Goal: Task Accomplishment & Management: Use online tool/utility

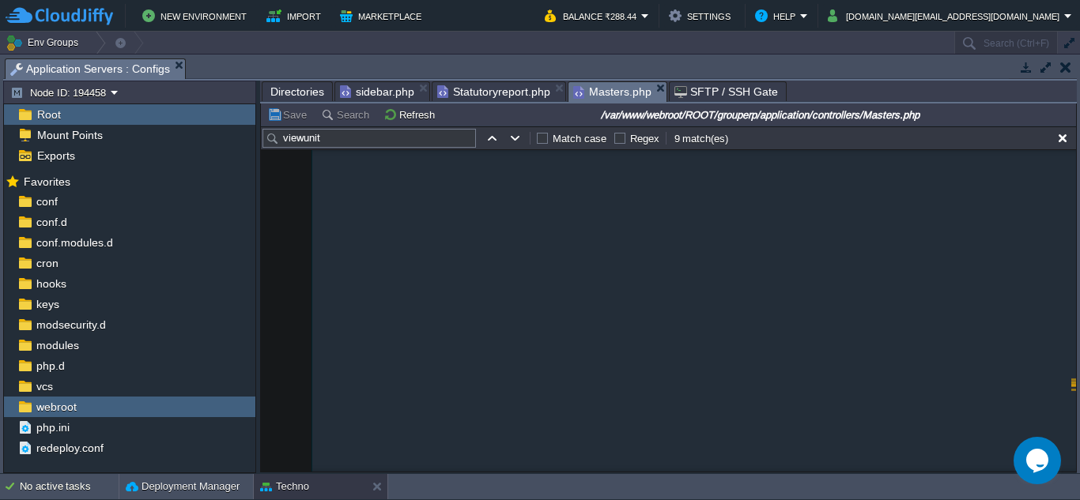
scroll to position [122629, 0]
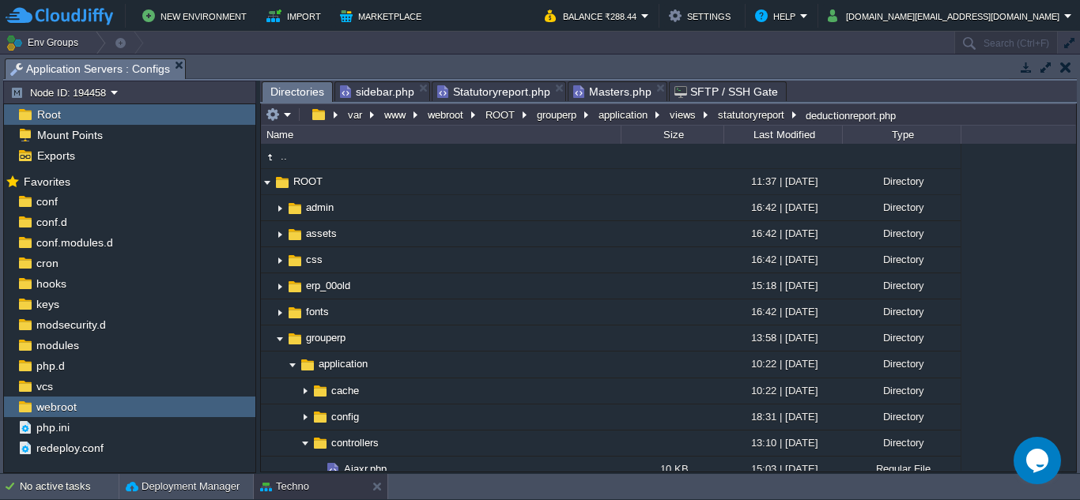
click at [285, 86] on span "Directories" at bounding box center [297, 92] width 54 height 20
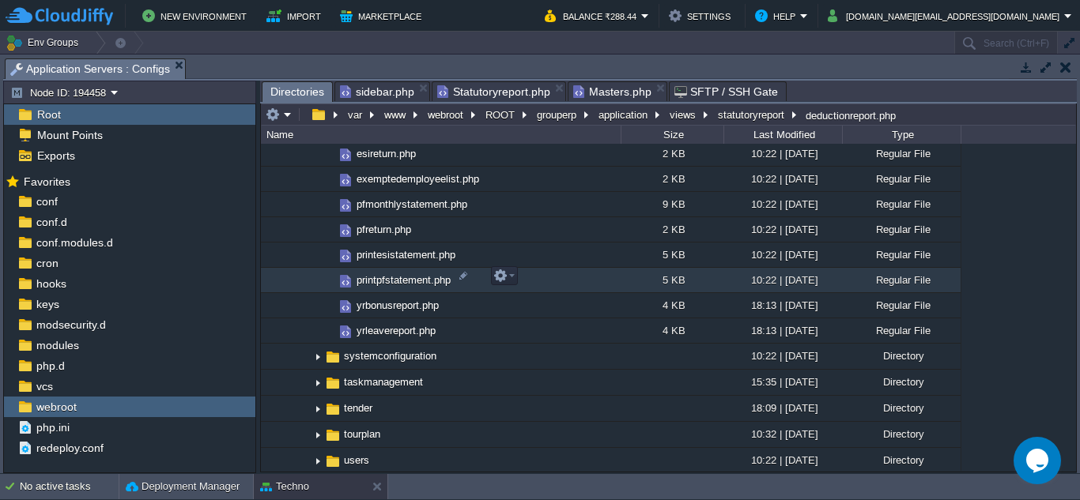
scroll to position [2688, 0]
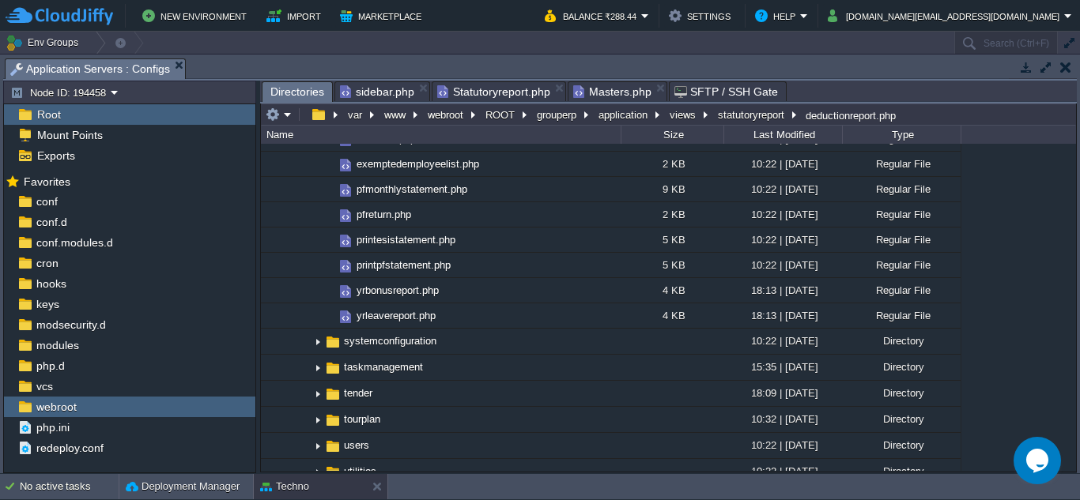
click at [613, 91] on span "Masters.php" at bounding box center [612, 91] width 78 height 19
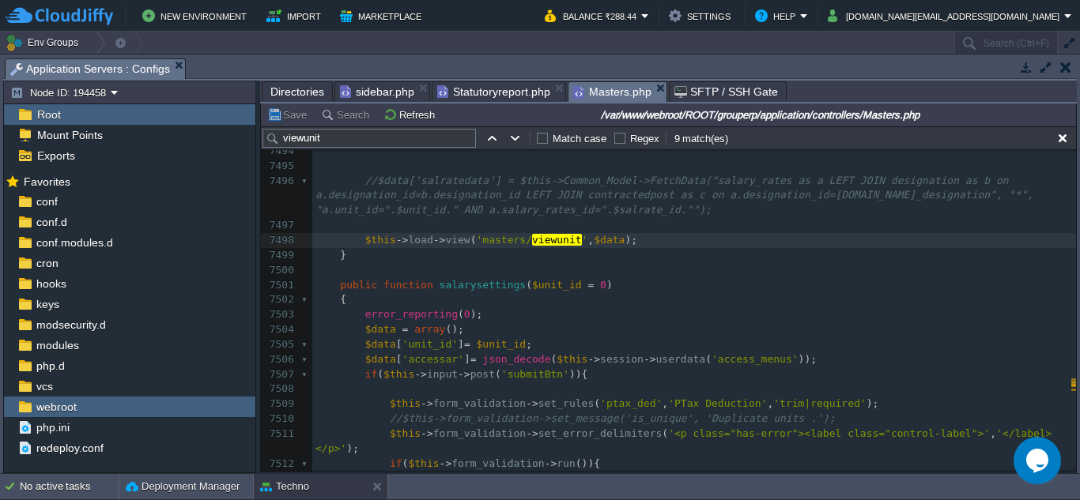
scroll to position [0, 0]
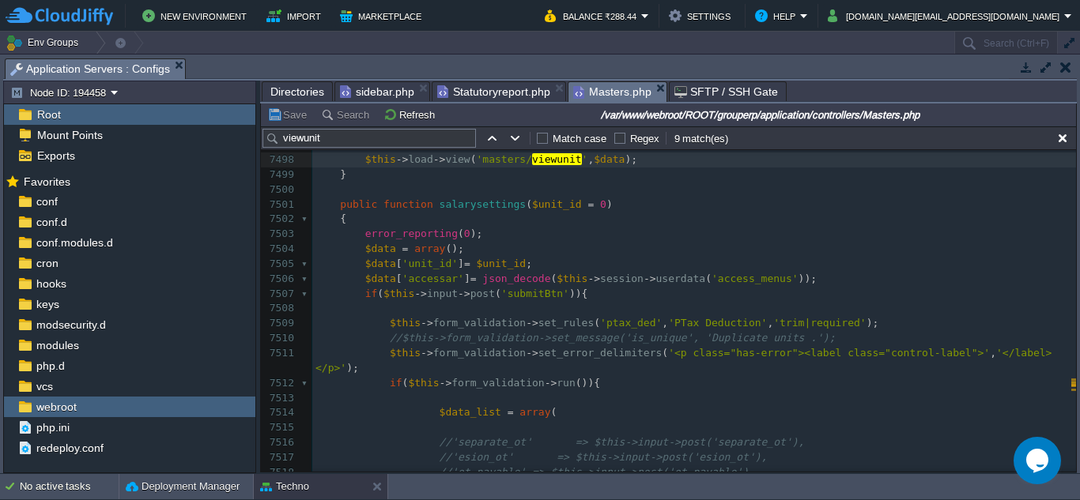
click at [290, 89] on span "Directories" at bounding box center [297, 91] width 54 height 19
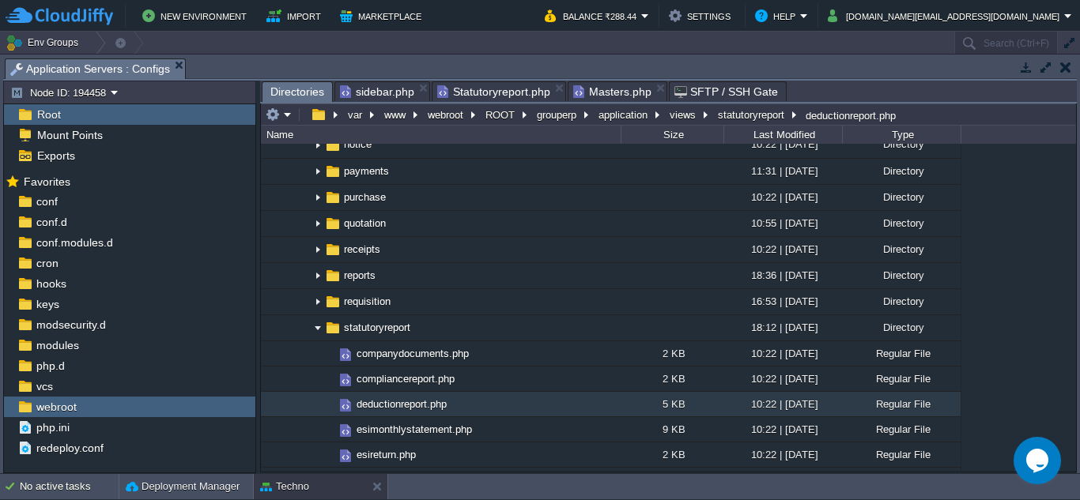
click at [308, 100] on span "Directories" at bounding box center [297, 92] width 54 height 20
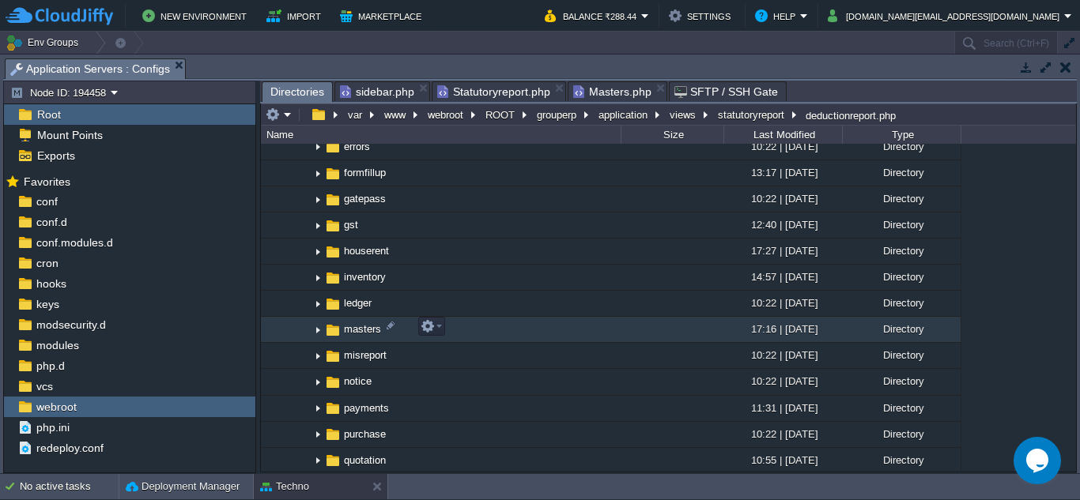
click at [315, 326] on img at bounding box center [317, 330] width 13 height 25
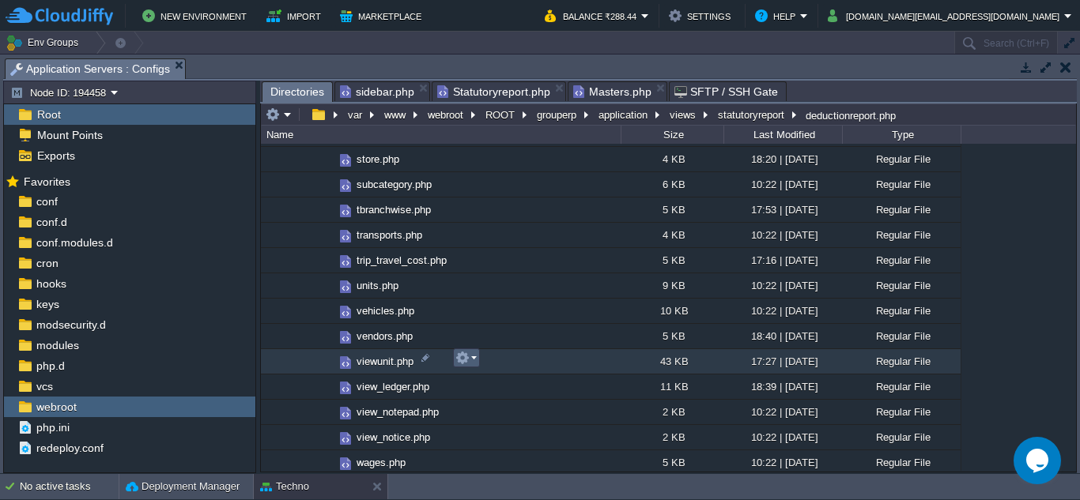
click at [471, 359] on em at bounding box center [465, 358] width 21 height 14
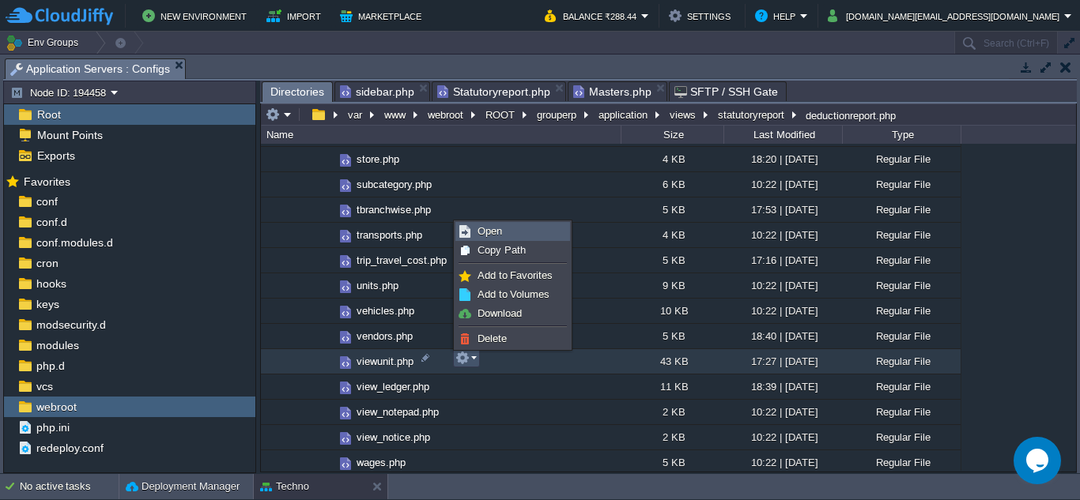
click at [492, 238] on link "Open" at bounding box center [512, 231] width 113 height 17
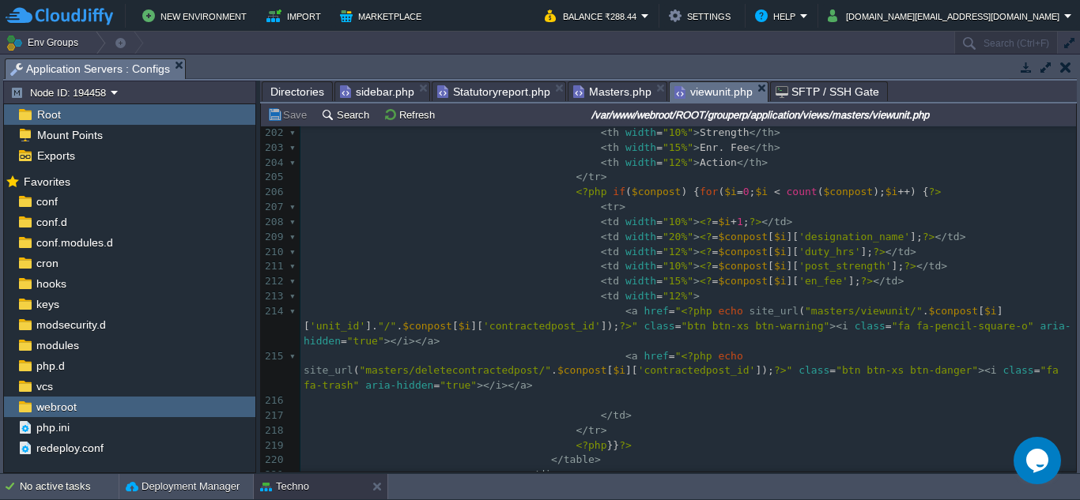
scroll to position [3321, 0]
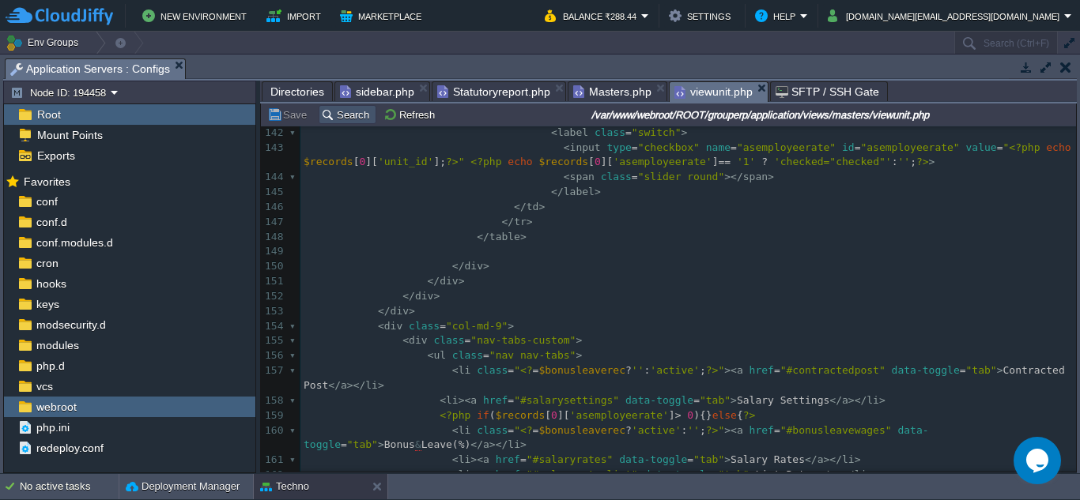
click at [342, 113] on button "Search" at bounding box center [347, 115] width 53 height 14
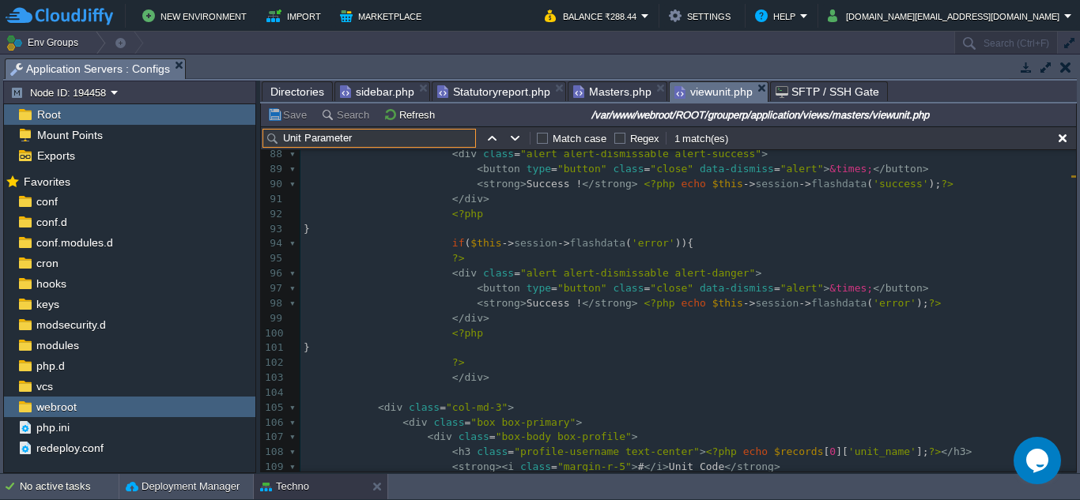
type input "Unit Parameter"
type textarea "}"
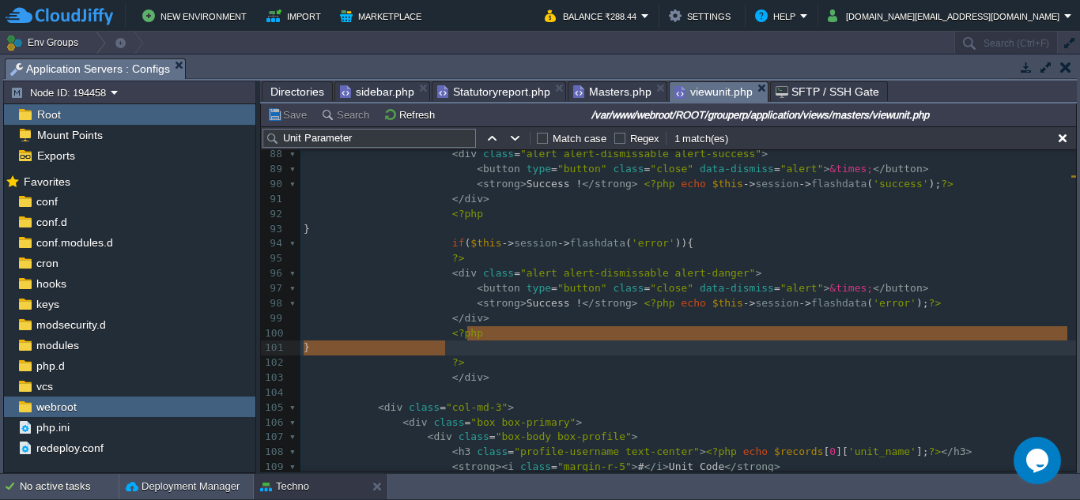
click at [785, 326] on pre "</ div >" at bounding box center [688, 318] width 776 height 15
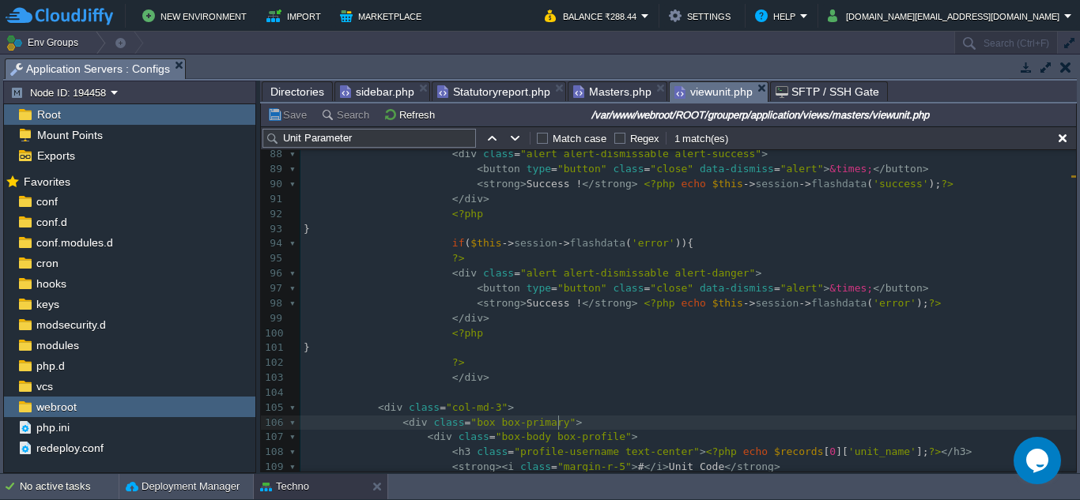
click at [723, 417] on pre "< div class = "box box-primary" >" at bounding box center [688, 423] width 776 height 15
type textarea "lert">&times;</button> <strong>Success !</strong> <?php echo $this->session->fl…"
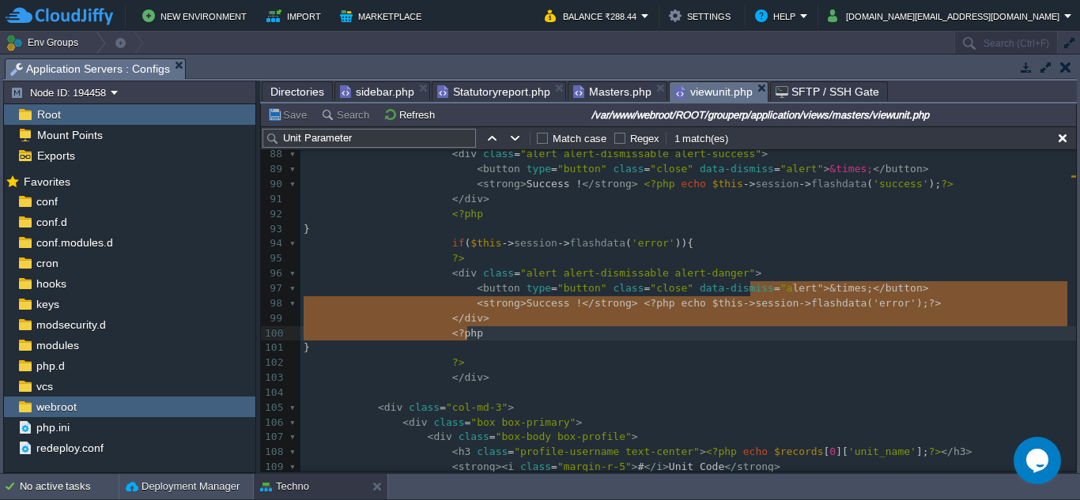
drag, startPoint x: 753, startPoint y: 293, endPoint x: 809, endPoint y: 329, distance: 66.9
click at [1066, 142] on button "button" at bounding box center [1062, 138] width 14 height 14
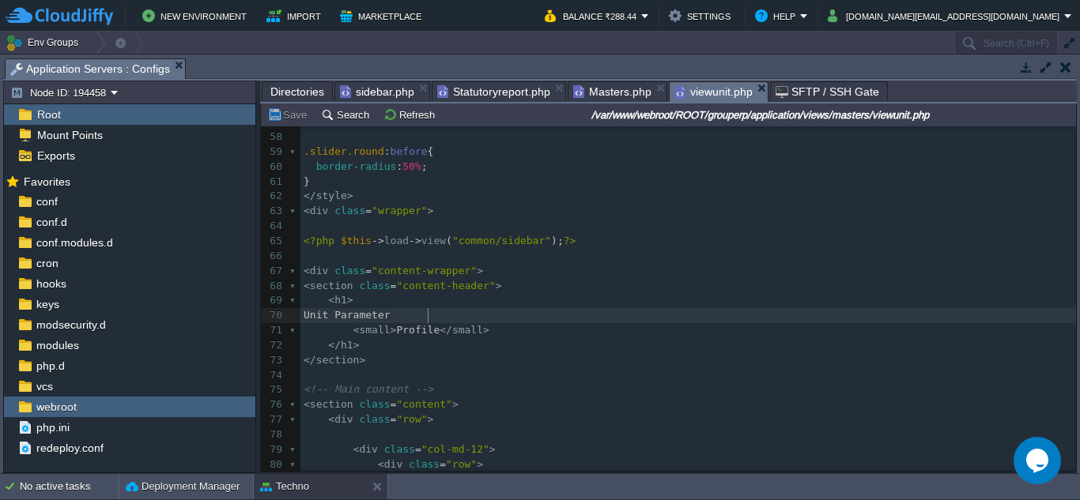
click at [707, 322] on pre "Unit Parameter" at bounding box center [688, 315] width 776 height 15
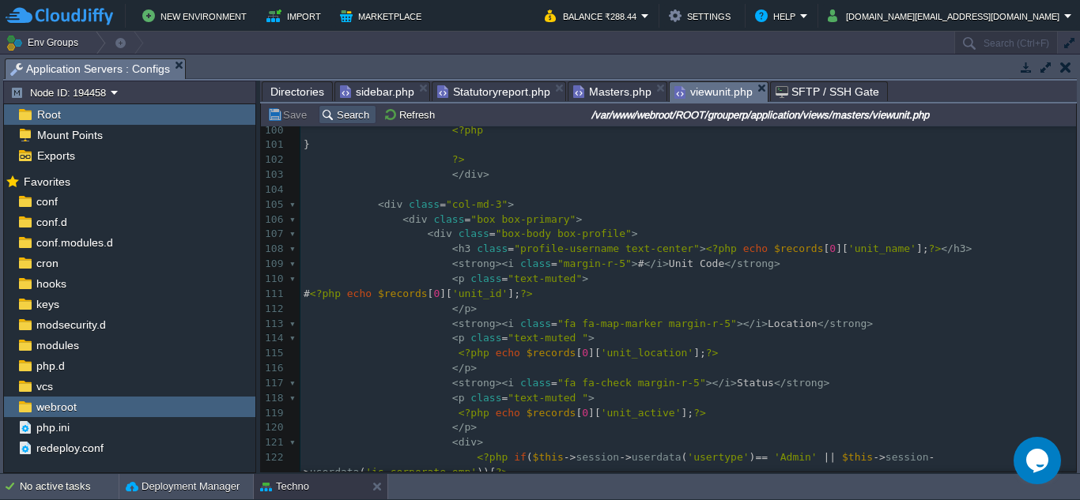
click at [342, 119] on button "Search" at bounding box center [347, 115] width 53 height 14
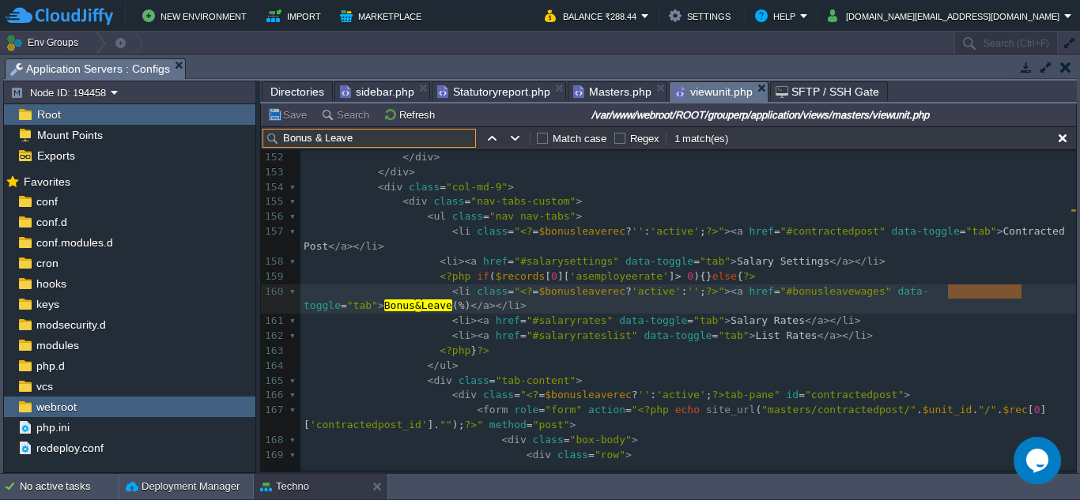
type input "Bonus & Leave"
type textarea "$bonusleaverec"
click at [398, 131] on input "Bonus & Leave" at bounding box center [368, 138] width 213 height 19
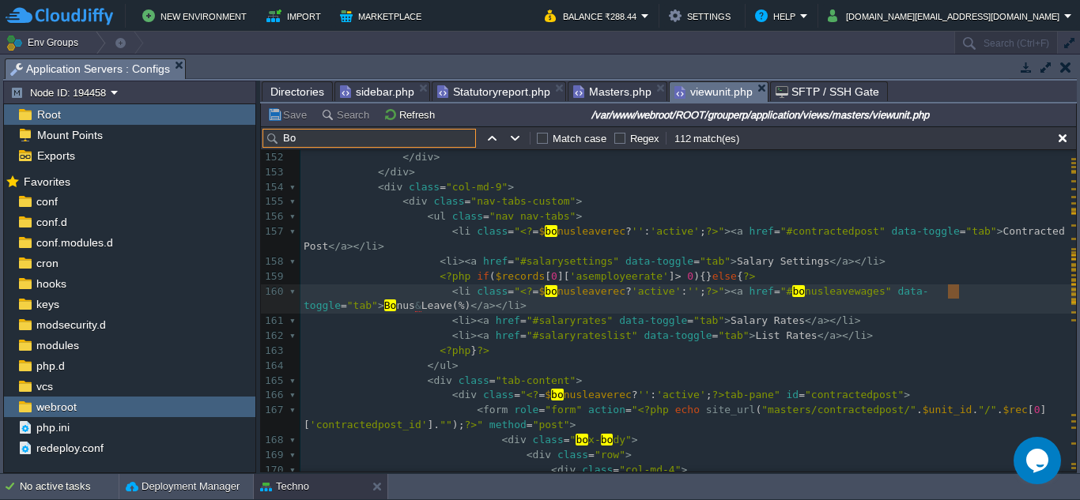
type input "B"
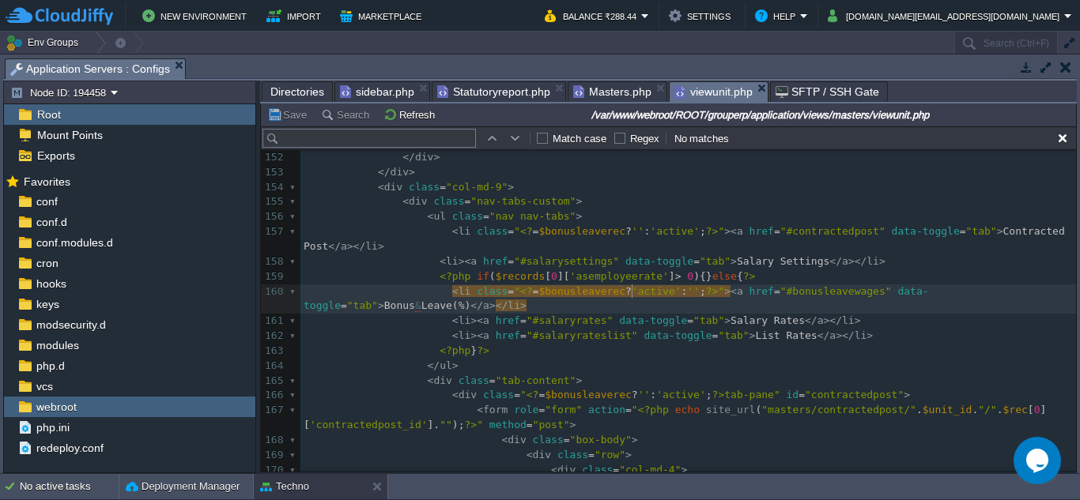
type textarea "active"
type textarea "$bonusleaverec"
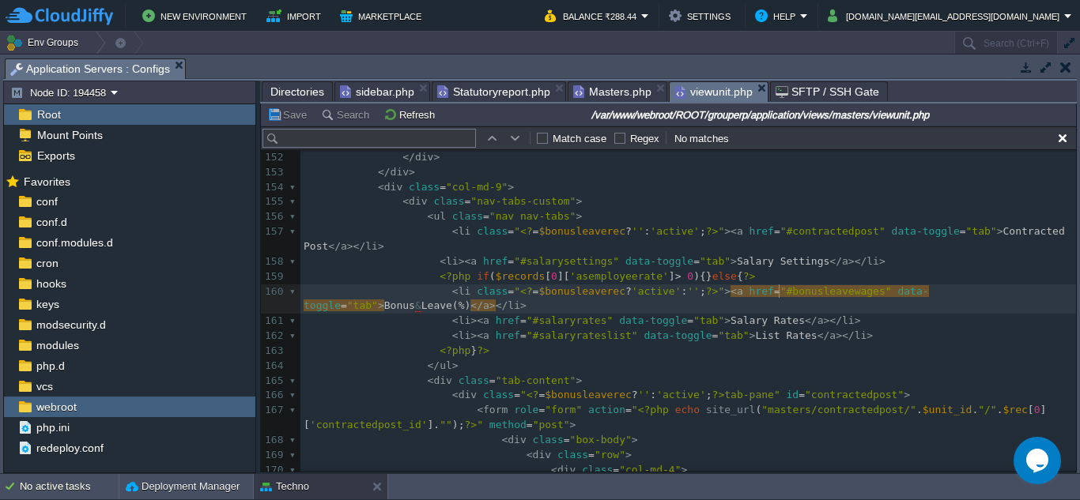
type textarea "bonusleavewages"
type textarea "href"
click at [580, 277] on div "x < a href = " <?php echo site_url ( "masters/delete_salaryrates/" . $salrate […" at bounding box center [688, 314] width 776 height 655
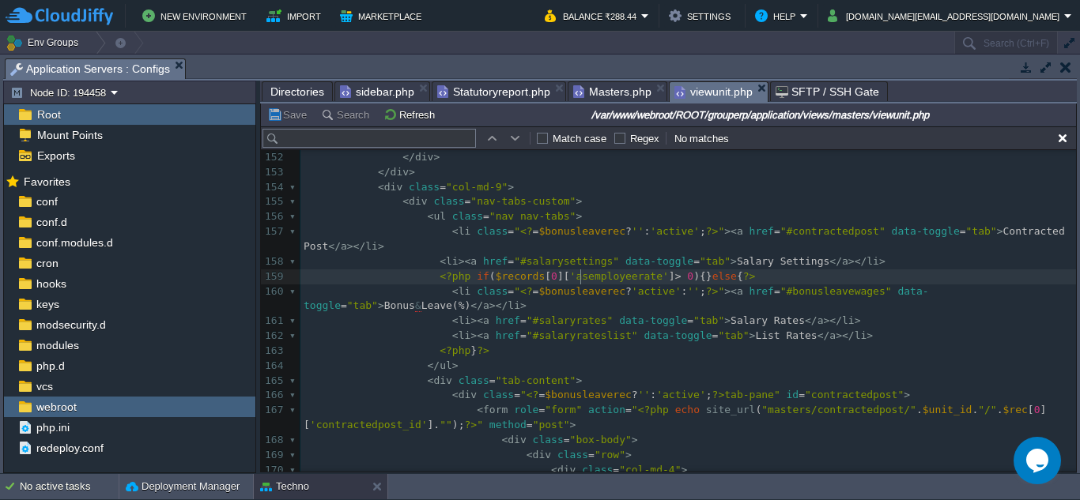
type textarea "asemployeerate"
type textarea "salarysettings"
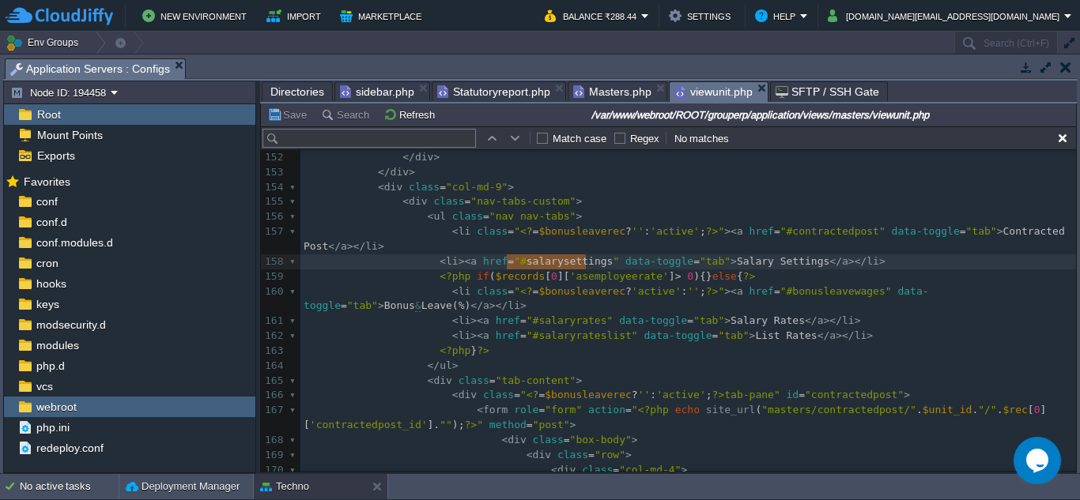
click at [578, 281] on span "'asemployeerate'" at bounding box center [619, 276] width 99 height 12
type textarea "asemployeerate"
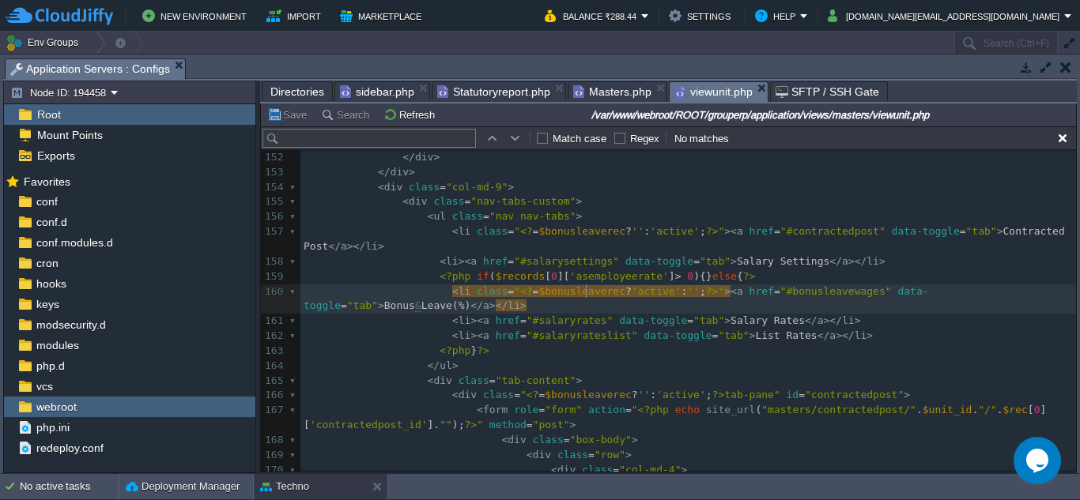
type textarea "$bonusleaverec"
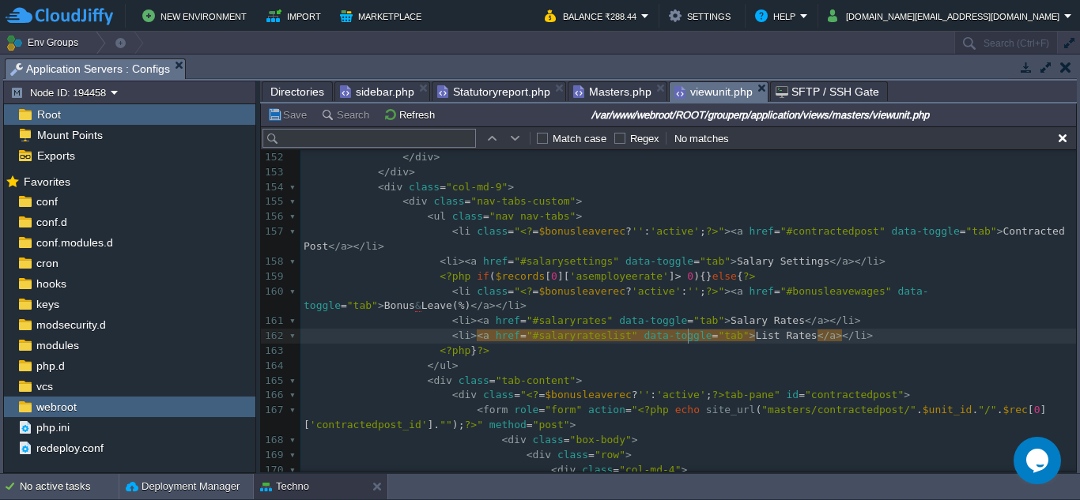
drag, startPoint x: 685, startPoint y: 333, endPoint x: 724, endPoint y: 332, distance: 38.7
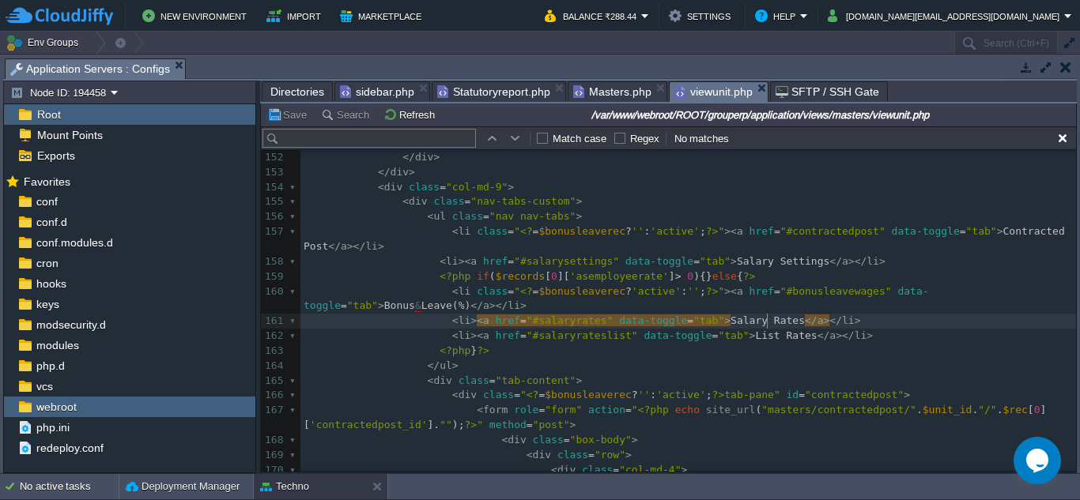
type textarea "Rates"
click at [740, 323] on div "x < a href = " <?php echo site_url ( "masters/delete_salaryrates/" . $salrate […" at bounding box center [688, 314] width 776 height 655
click at [730, 324] on span "Salary Rates" at bounding box center [767, 321] width 74 height 12
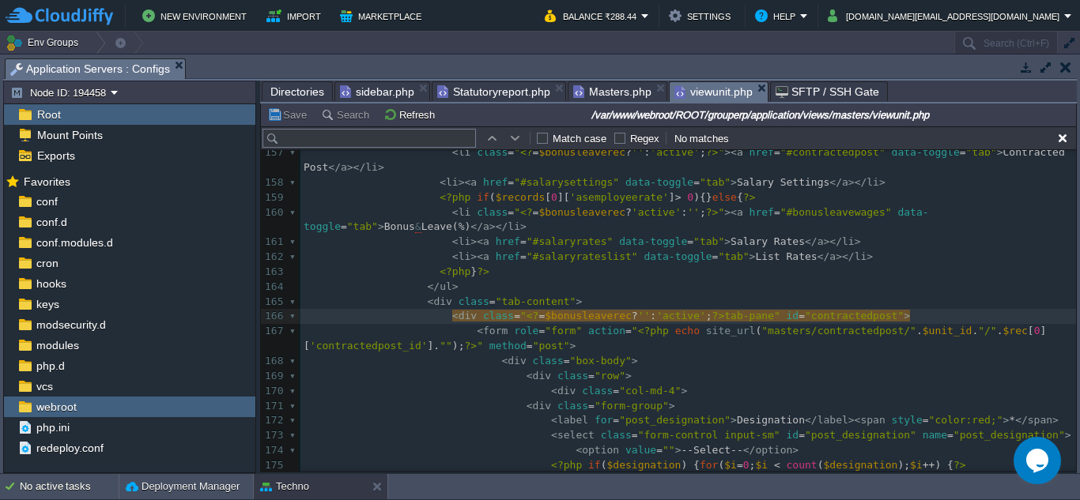
scroll to position [2298, 0]
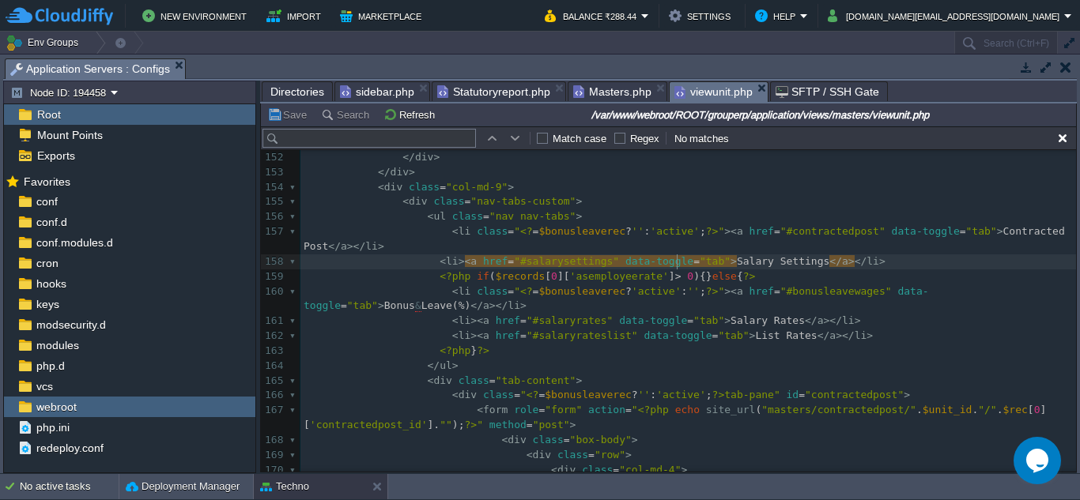
click at [746, 272] on pre "<?php if ( $records [ 0 ][ 'asemployeerate' ] > 0 ){} else { ?>" at bounding box center [688, 277] width 776 height 15
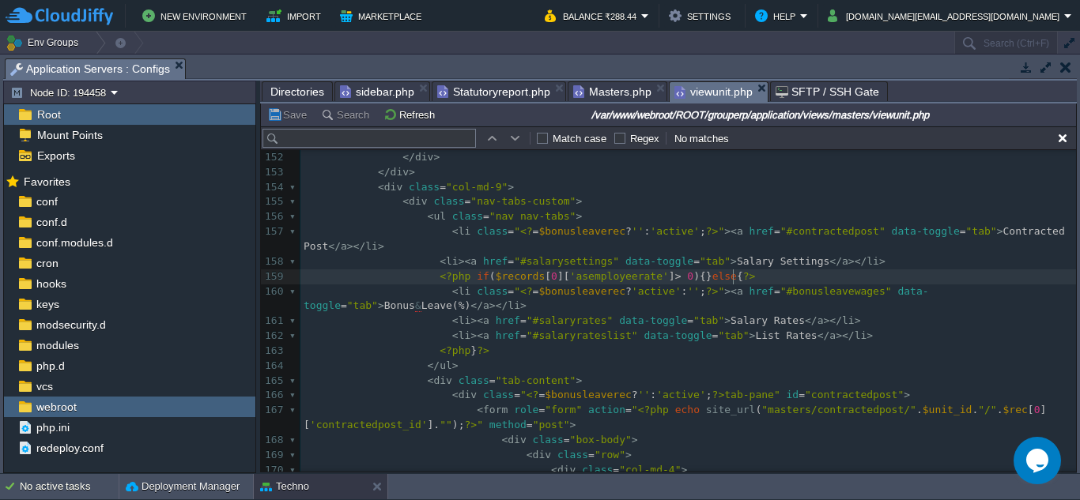
click at [867, 242] on pre "< li class = " <? = $bonusleaverec ? '' : 'active' ; ?> " >< a href = "#contrac…" at bounding box center [688, 240] width 776 height 30
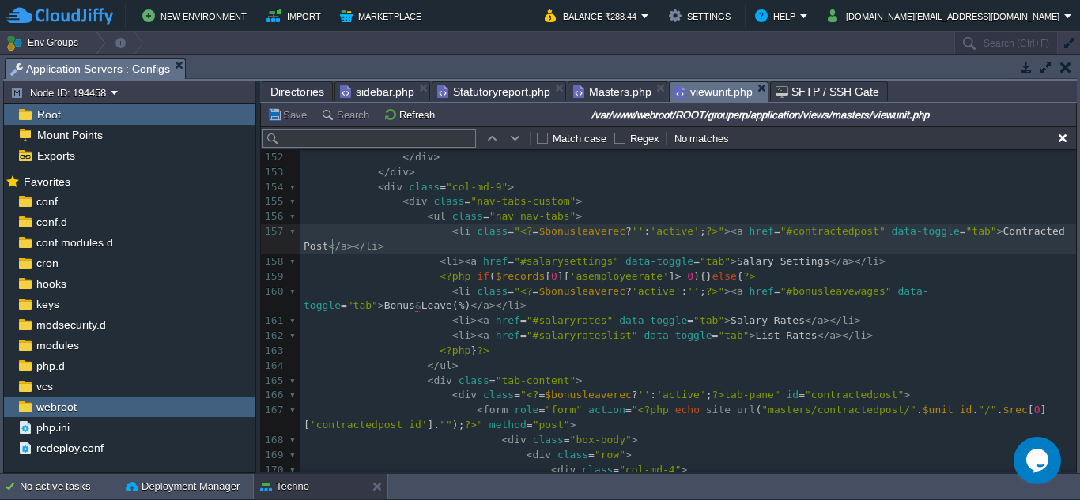
type textarea "<li class="<?=$bonusleaverec?'active':'';?>"><a href="#bonusleavewages" data-to…"
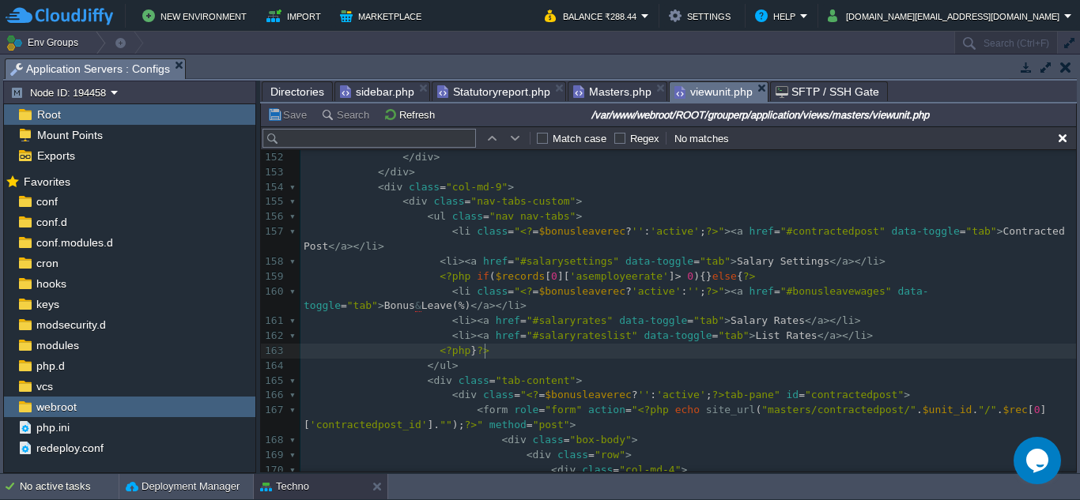
click at [600, 346] on pre "<?php } ?>" at bounding box center [688, 351] width 776 height 15
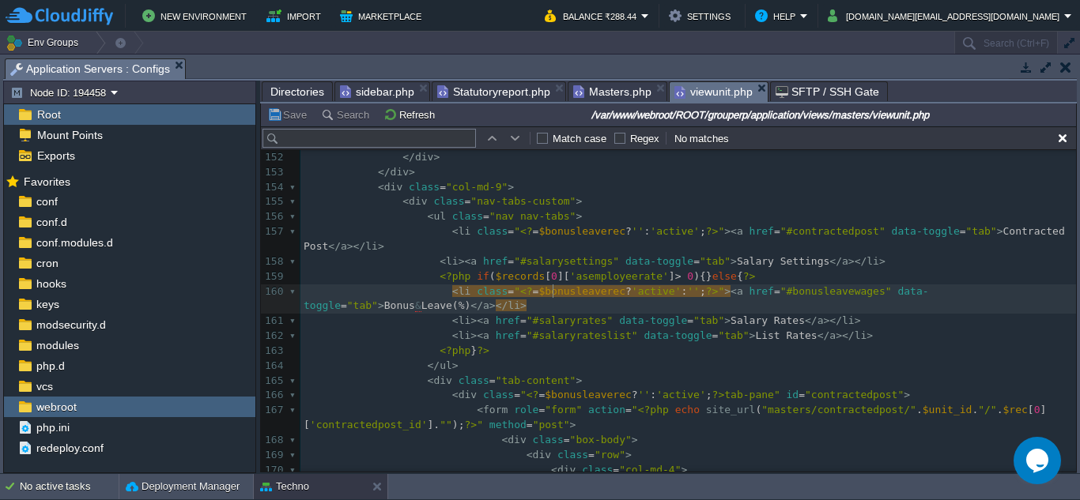
type textarea "$bonusleaverec"
type input "$bonusleaverec"
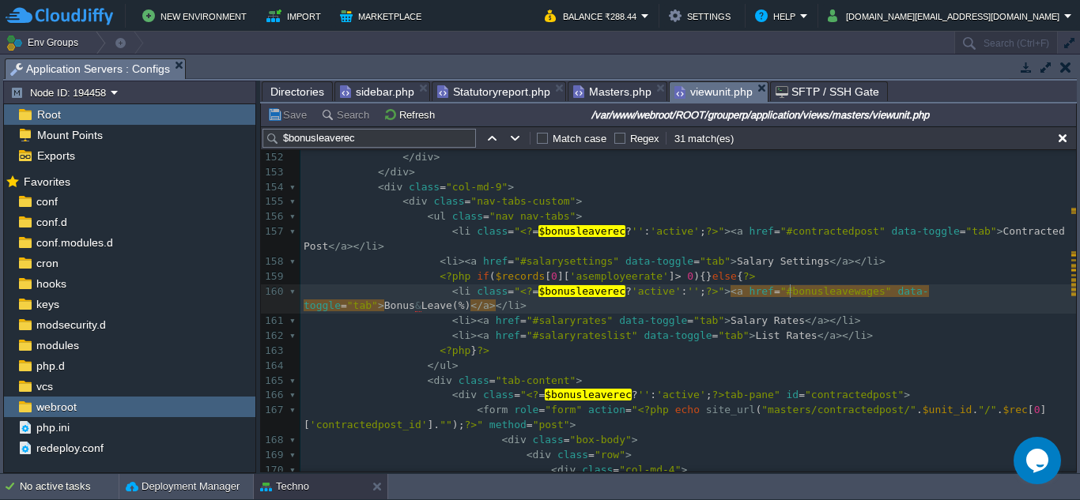
type textarea "bonusleavewages"
type input "bonusleavewages"
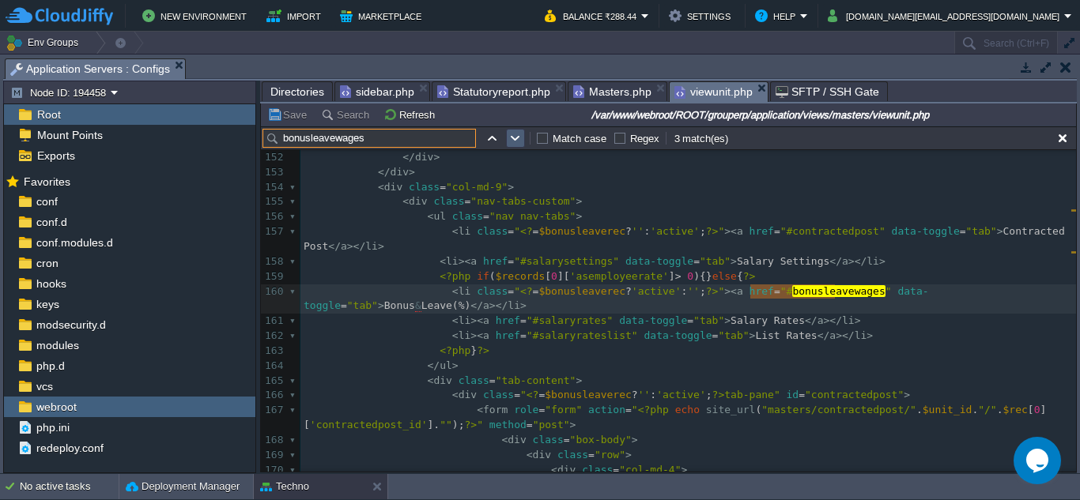
click at [519, 139] on button "button" at bounding box center [515, 138] width 14 height 14
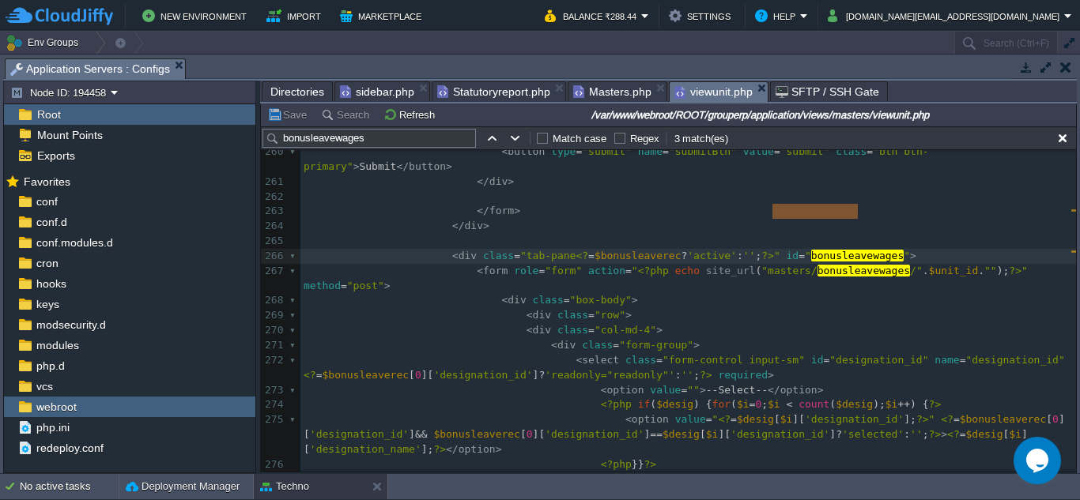
scroll to position [4054, 0]
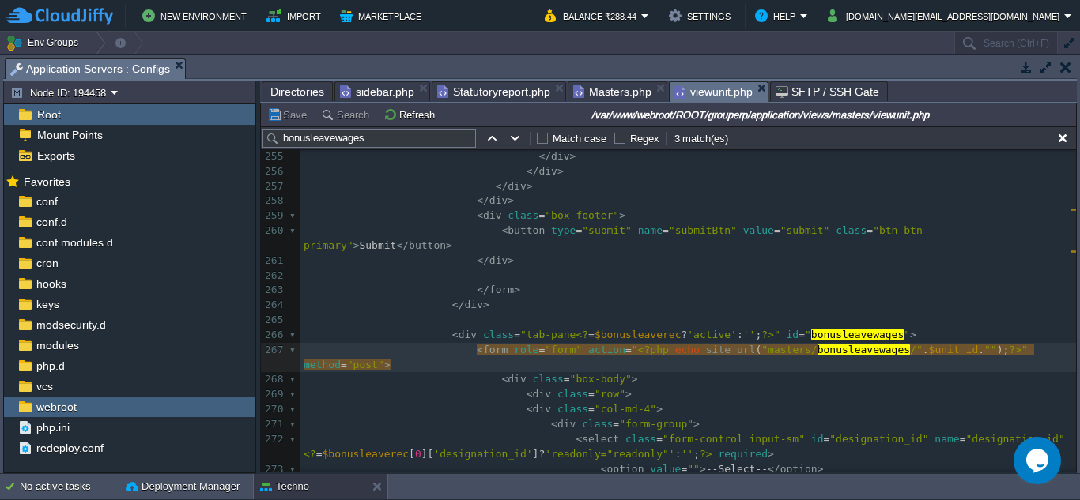
click at [904, 432] on pre "< select class = "form-control input-sm" id = "designation_id" name = "designat…" at bounding box center [688, 447] width 776 height 30
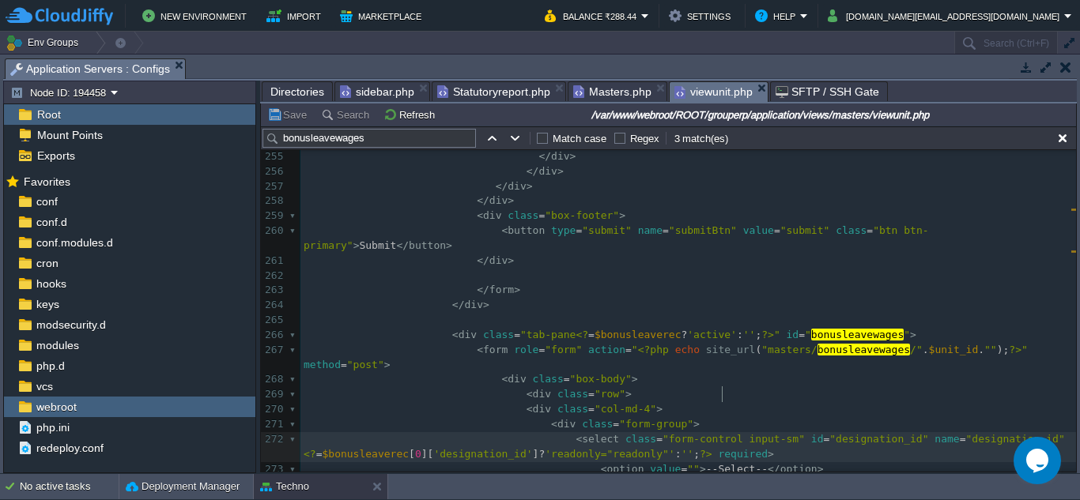
click at [862, 402] on pre "< div class = "col-md-4" >" at bounding box center [688, 409] width 776 height 15
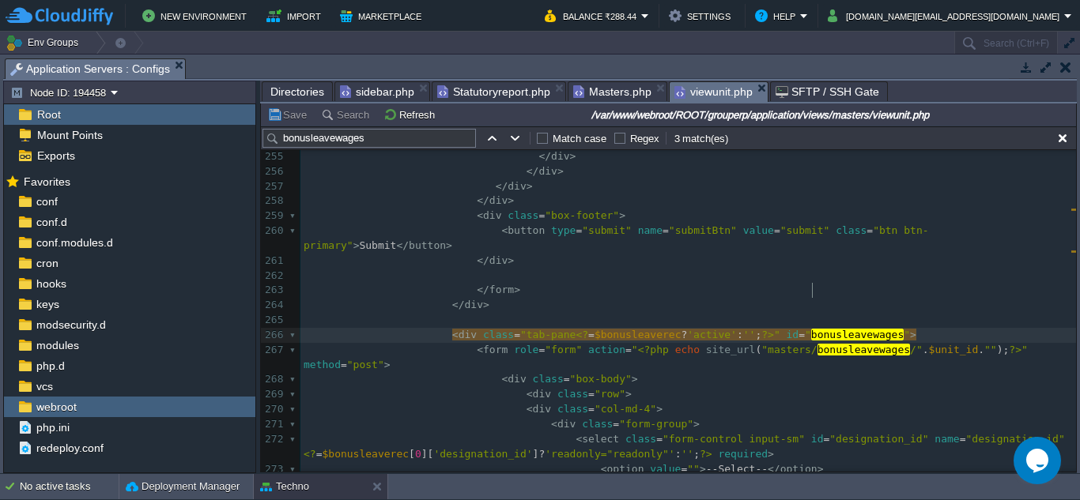
type textarea "bonusleavewages"
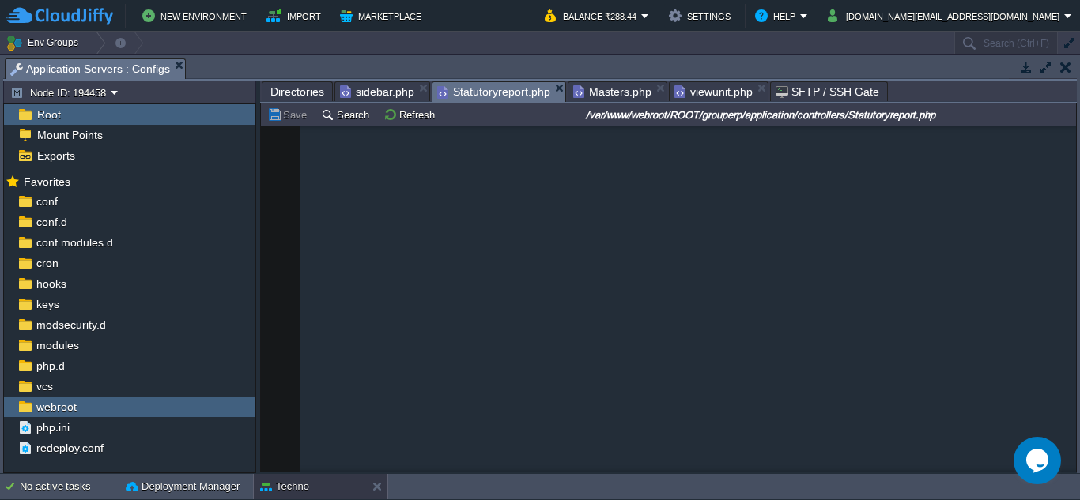
click at [468, 89] on span "Statutoryreport.php" at bounding box center [493, 92] width 113 height 20
click at [342, 121] on button "Search" at bounding box center [347, 115] width 53 height 14
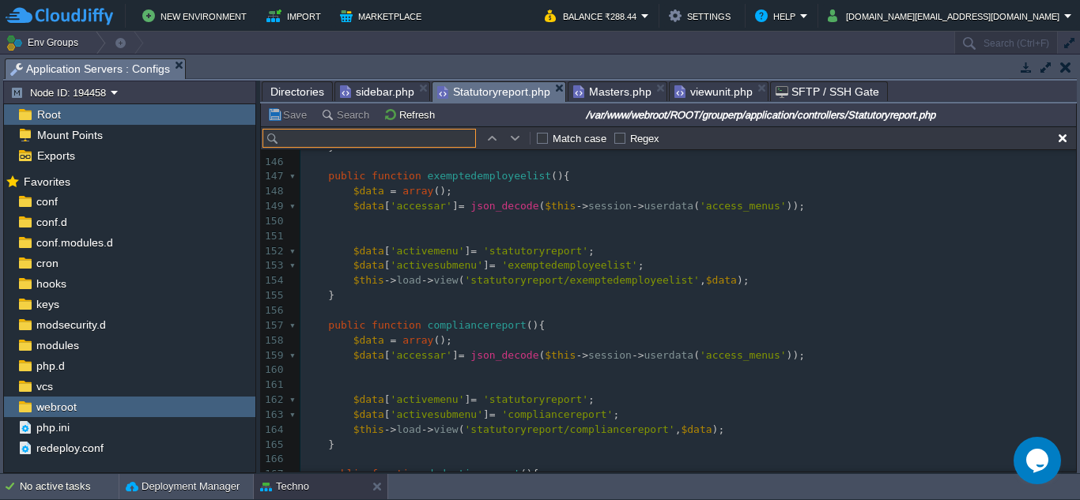
paste input "bonusleavewages"
type input "bonusleavewages"
drag, startPoint x: 379, startPoint y: 139, endPoint x: 282, endPoint y: 137, distance: 97.3
click at [282, 137] on input "bonusleavewages" at bounding box center [368, 138] width 213 height 19
click at [608, 94] on span "Masters.php" at bounding box center [612, 91] width 78 height 19
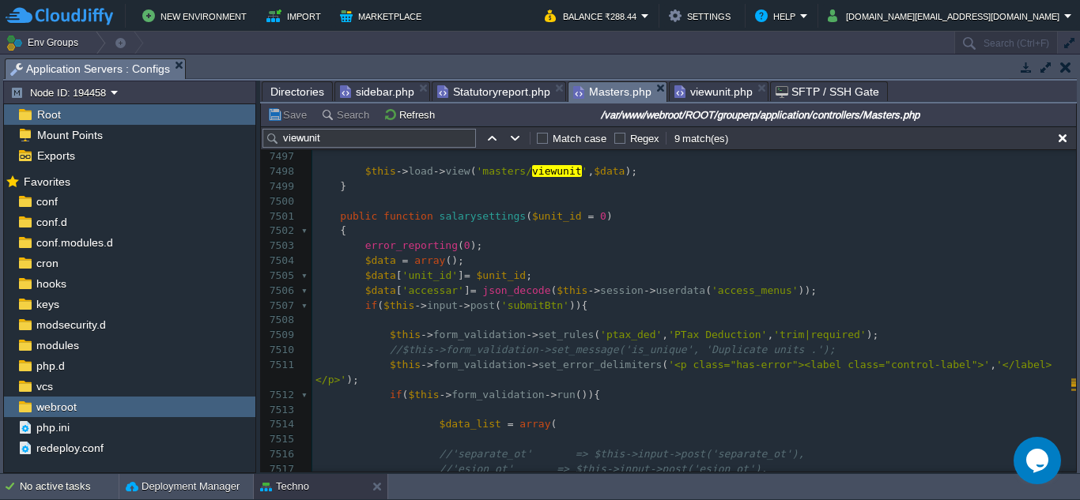
scroll to position [122907, 0]
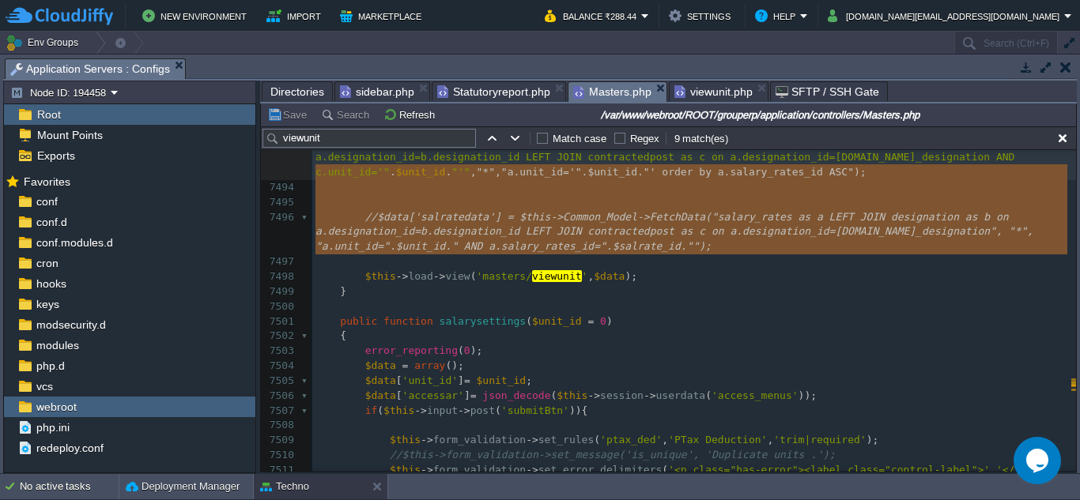
type textarea "$data['designation'] = $this->Common_Model->FetchData("designation", "*", "1 or…"
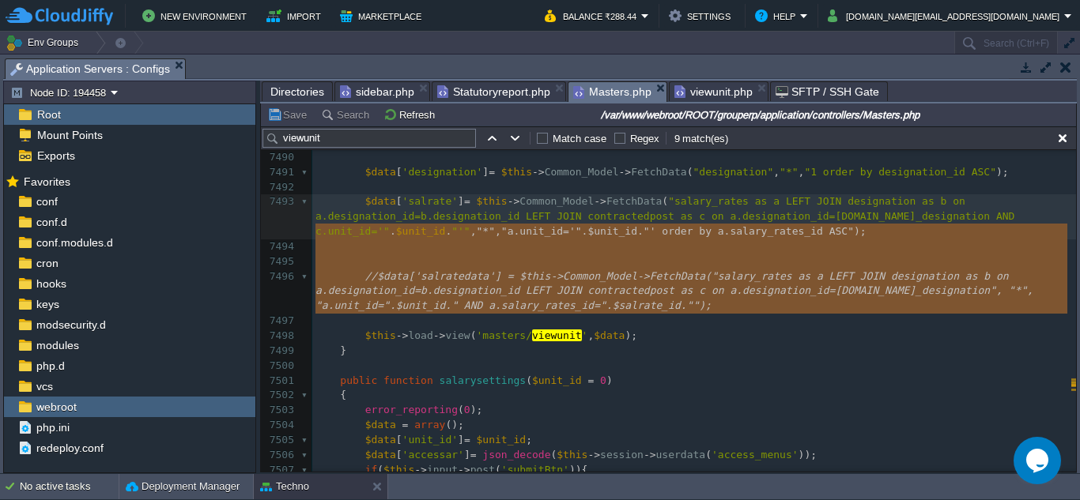
scroll to position [122848, 0]
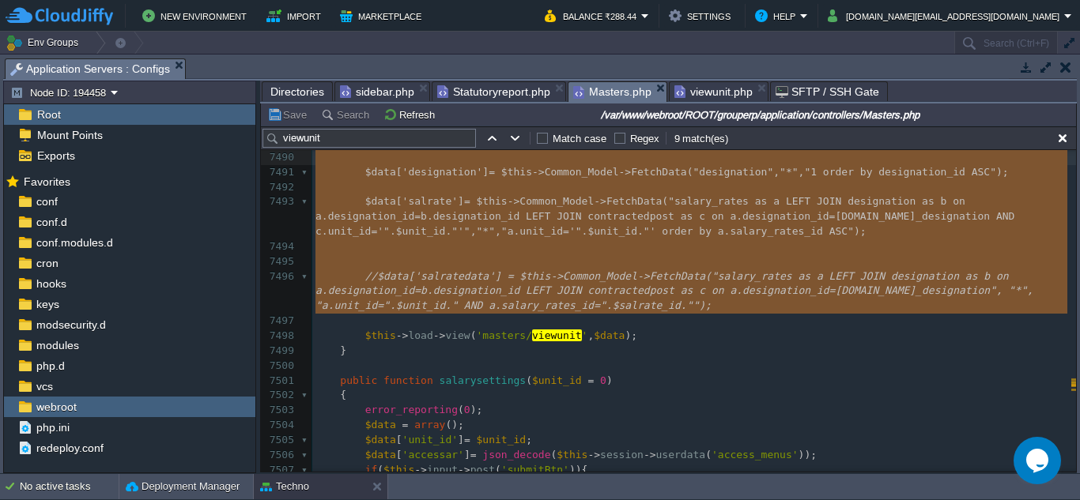
drag, startPoint x: 360, startPoint y: 152, endPoint x: 289, endPoint y: 150, distance: 70.4
click at [368, 143] on input "viewunit" at bounding box center [368, 138] width 213 height 19
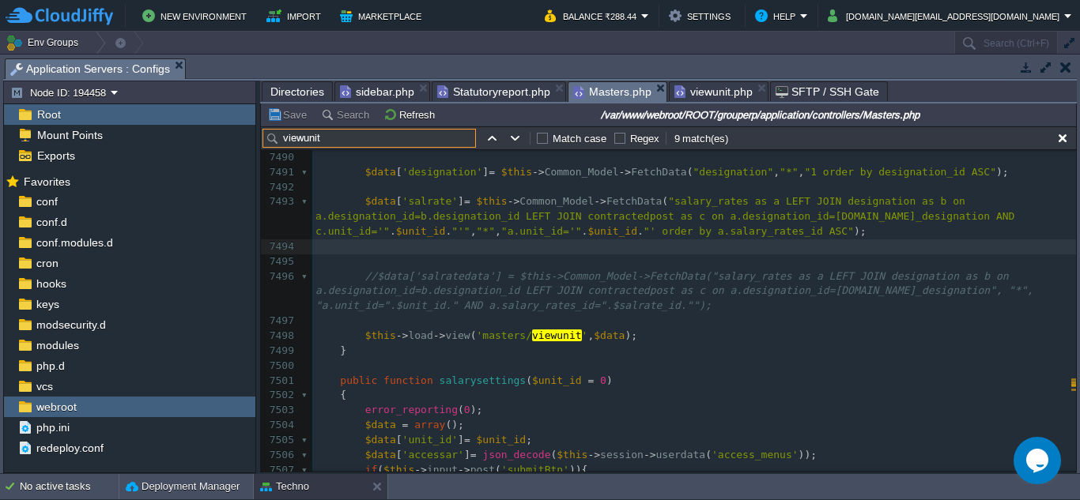
drag, startPoint x: 348, startPoint y: 143, endPoint x: 281, endPoint y: 140, distance: 67.3
click at [281, 140] on input "viewunit" at bounding box center [368, 138] width 213 height 19
paste input "bonusleavewages"
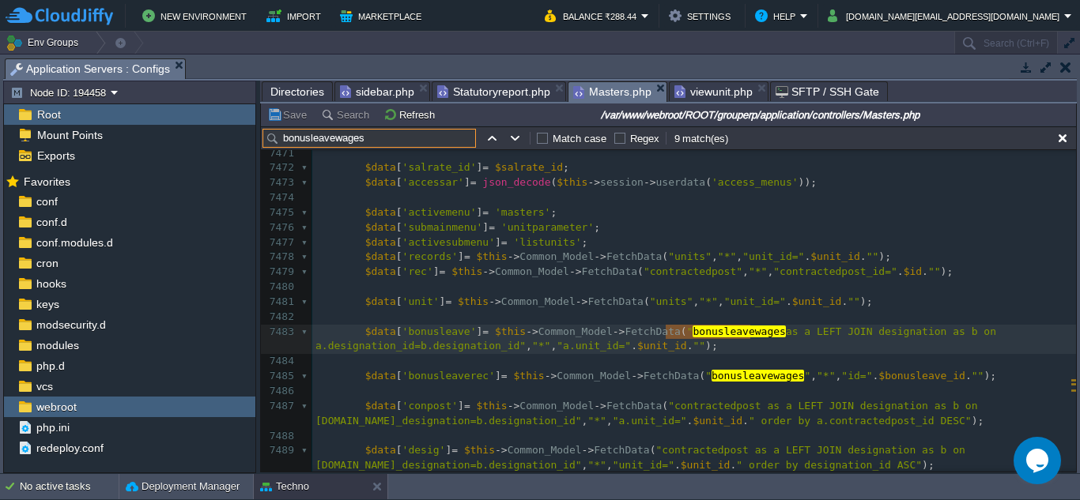
scroll to position [122567, 0]
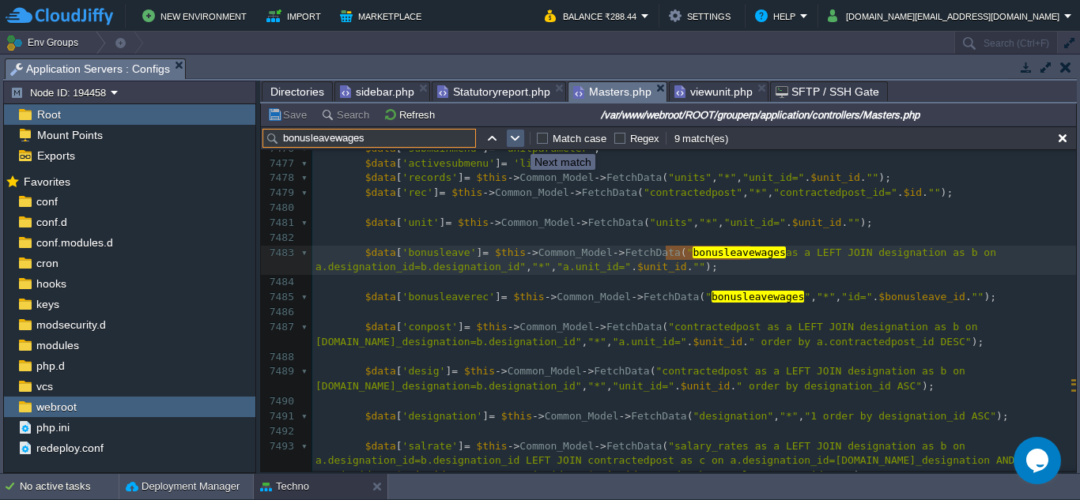
type input "bonusleavewages"
click at [519, 140] on button "button" at bounding box center [515, 138] width 14 height 14
type textarea "bonusleavewages"
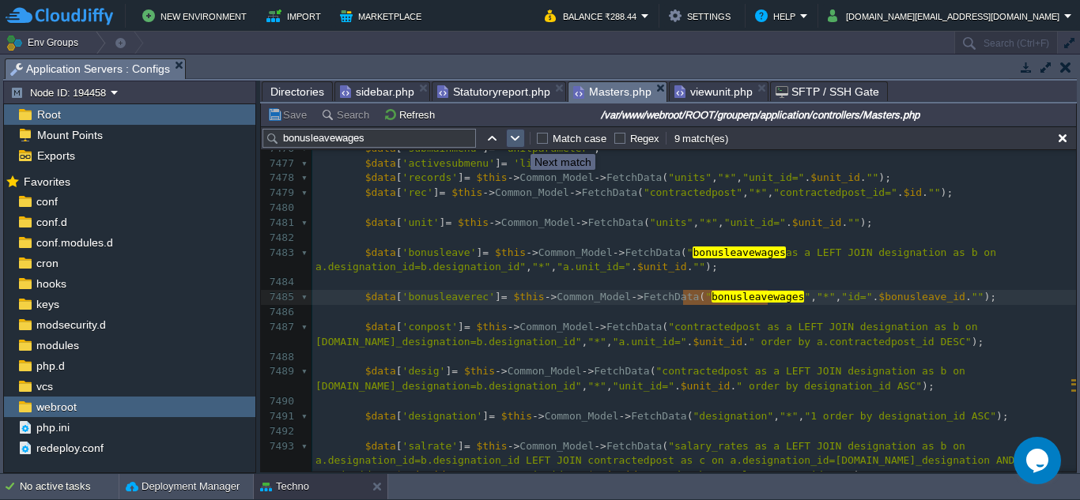
click at [519, 140] on button "button" at bounding box center [515, 138] width 14 height 14
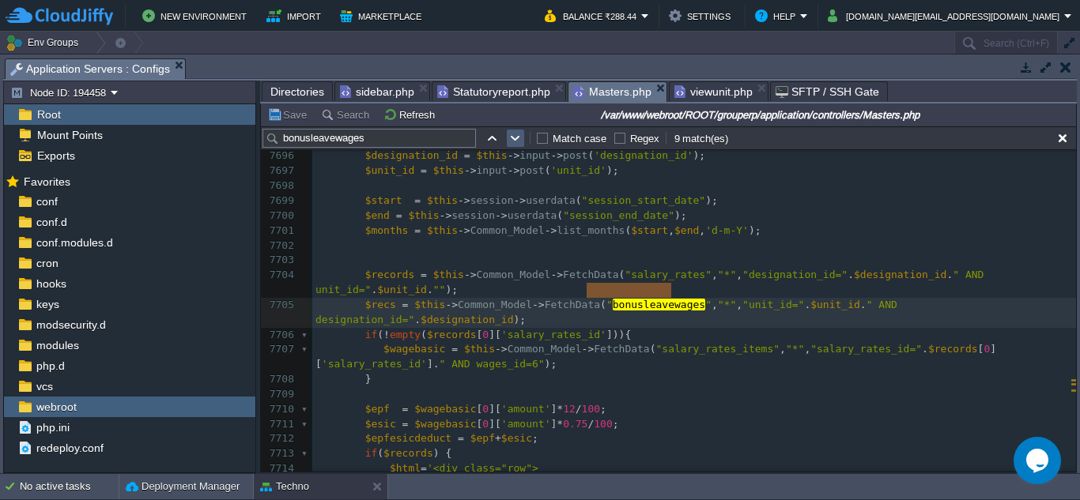
click at [515, 145] on button "button" at bounding box center [515, 138] width 14 height 14
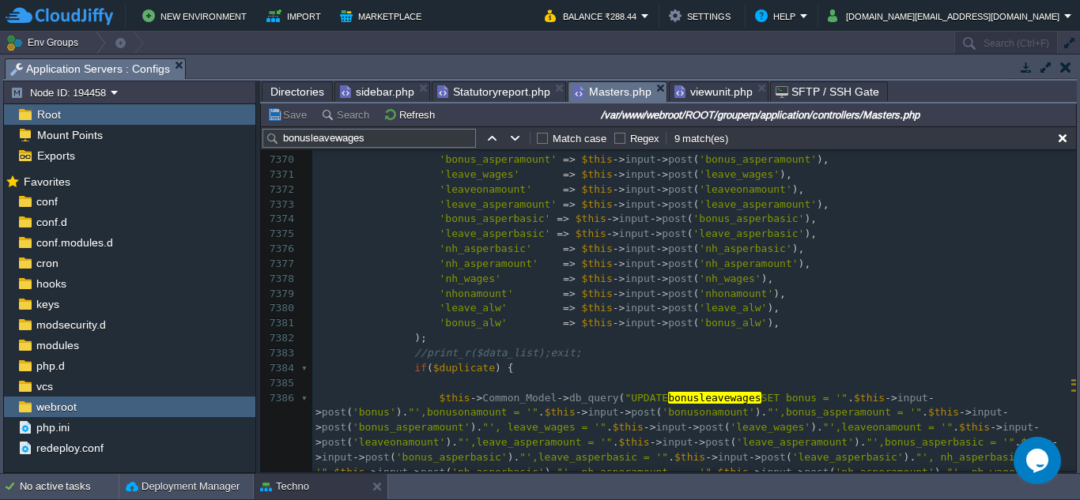
scroll to position [120982, 0]
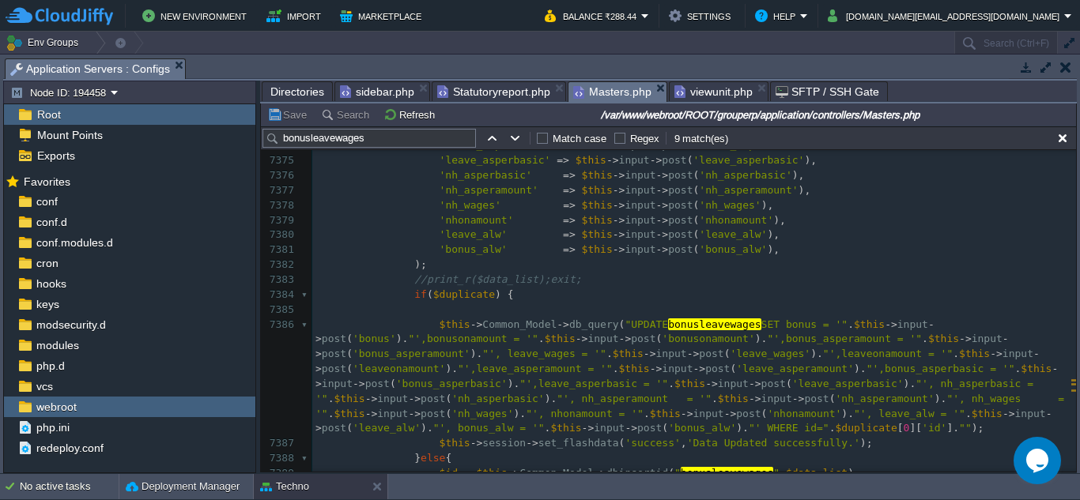
click at [689, 315] on div "x public function bonusleavewages ( $unit_id = 0 ) 7353 7354 $data [ 'accessar'…" at bounding box center [694, 295] width 764 height 998
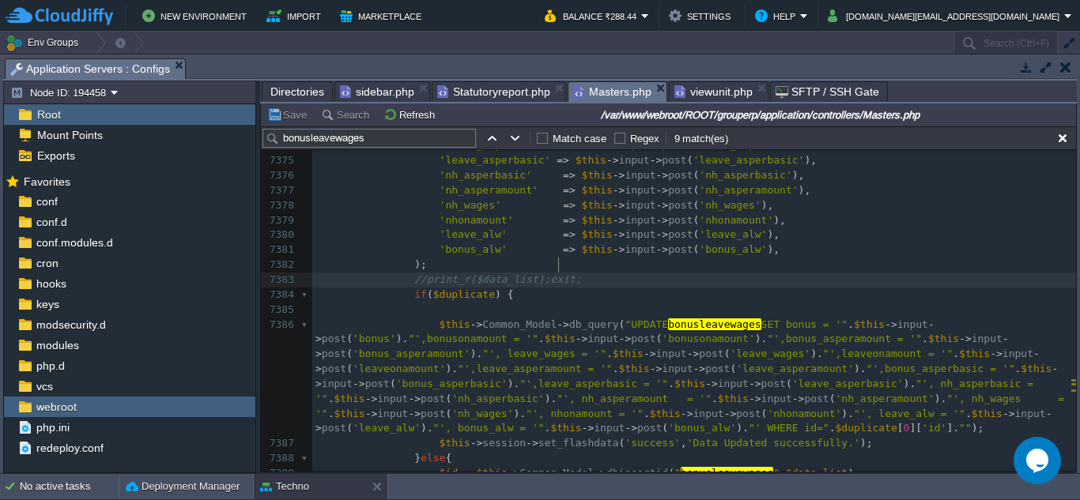
click at [844, 273] on pre "//print_r($data_list);exit;" at bounding box center [694, 280] width 764 height 15
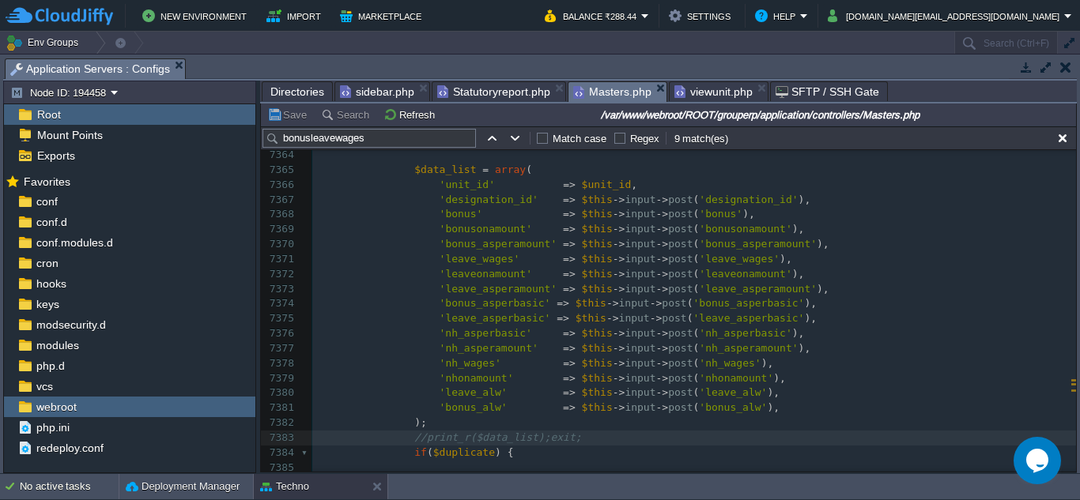
scroll to position [120746, 0]
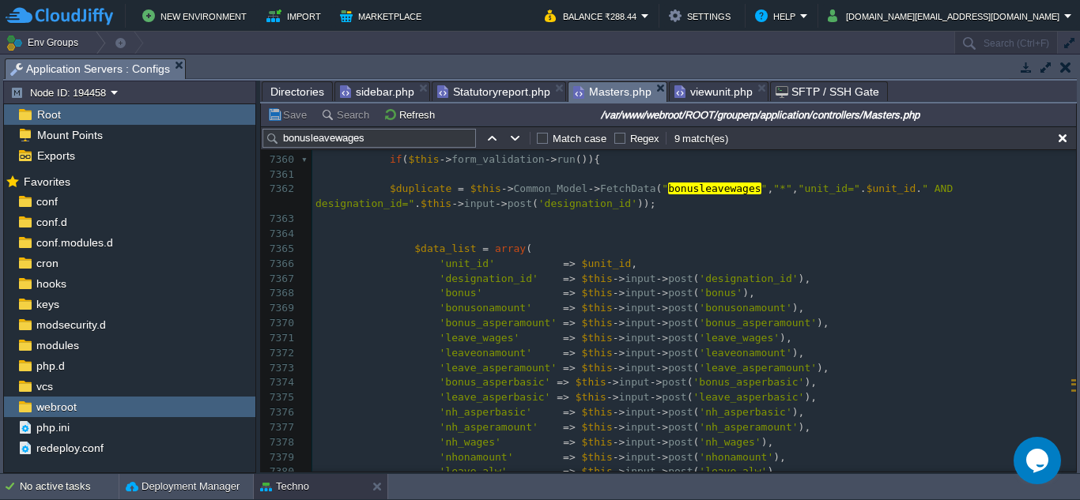
type textarea "designation_id"
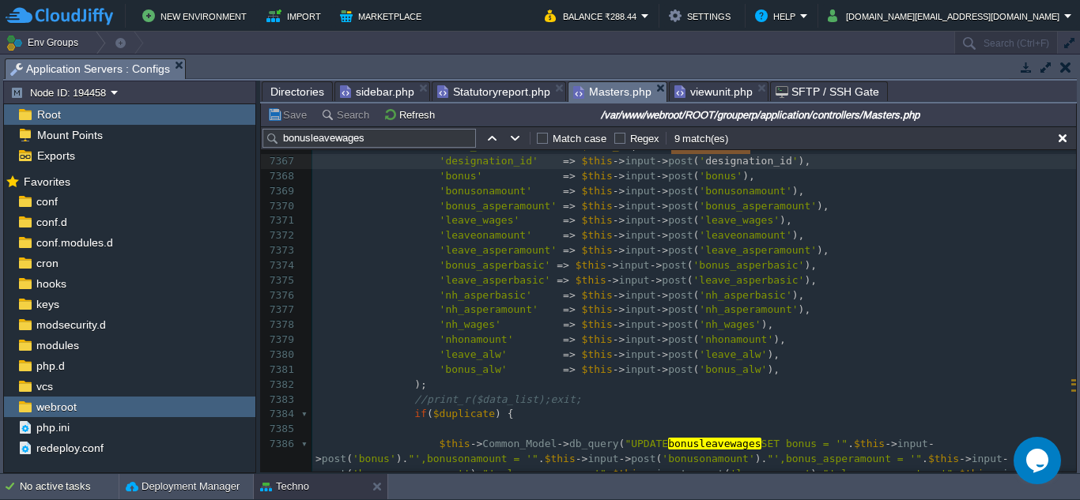
scroll to position [120826, 0]
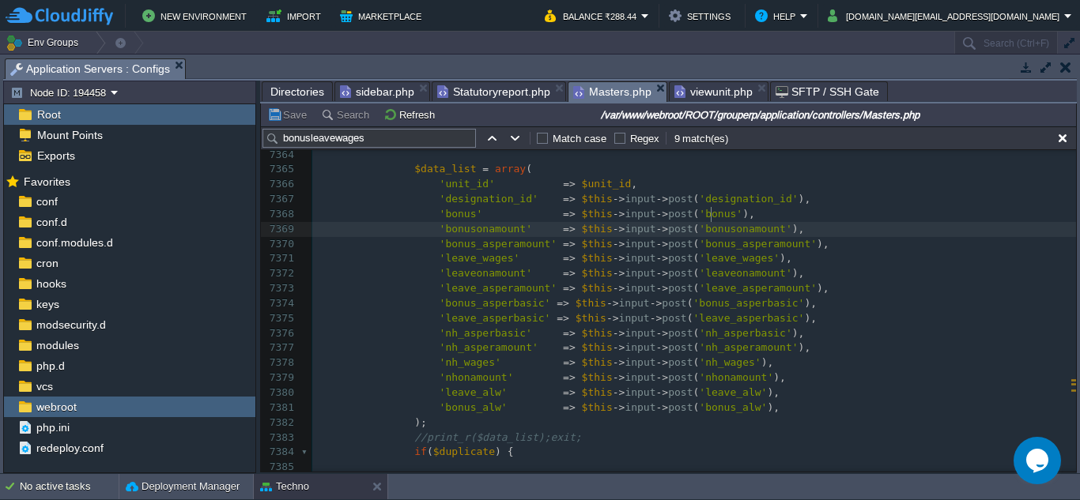
click at [709, 223] on span "'bonusonamount'" at bounding box center [745, 229] width 92 height 12
type textarea "bonusonamount"
click at [730, 234] on div "x public function bonusleavewages ( $unit_id = 0 ) 7350 $data [ 'unit_id' ] = $…" at bounding box center [694, 318] width 764 height 819
click at [719, 257] on div "x public function bonusleavewages ( $unit_id = 0 ) 7350 $data [ 'unit_id' ] = $…" at bounding box center [694, 318] width 764 height 819
click at [717, 282] on div "x public function bonusleavewages ( $unit_id = 0 ) 7350 $data [ 'unit_id' ] = $…" at bounding box center [694, 318] width 764 height 819
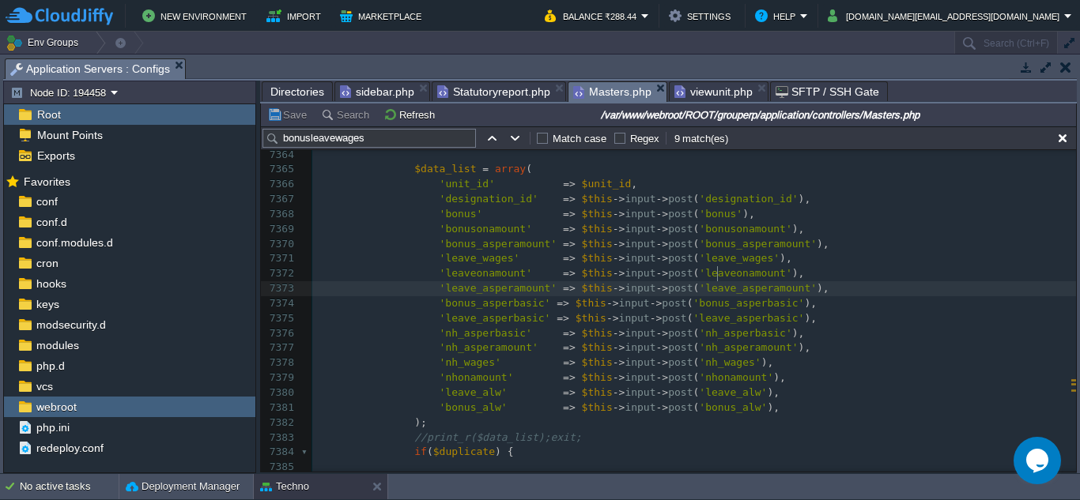
click at [724, 290] on div "x public function bonusleavewages ( $unit_id = 0 ) 7350 $data [ 'unit_id' ] = $…" at bounding box center [694, 318] width 764 height 819
click at [724, 302] on div "x public function bonusleavewages ( $unit_id = 0 ) 7350 $data [ 'unit_id' ] = $…" at bounding box center [694, 318] width 764 height 819
click at [723, 318] on div "x public function bonusleavewages ( $unit_id = 0 ) 7350 $data [ 'unit_id' ] = $…" at bounding box center [694, 318] width 764 height 819
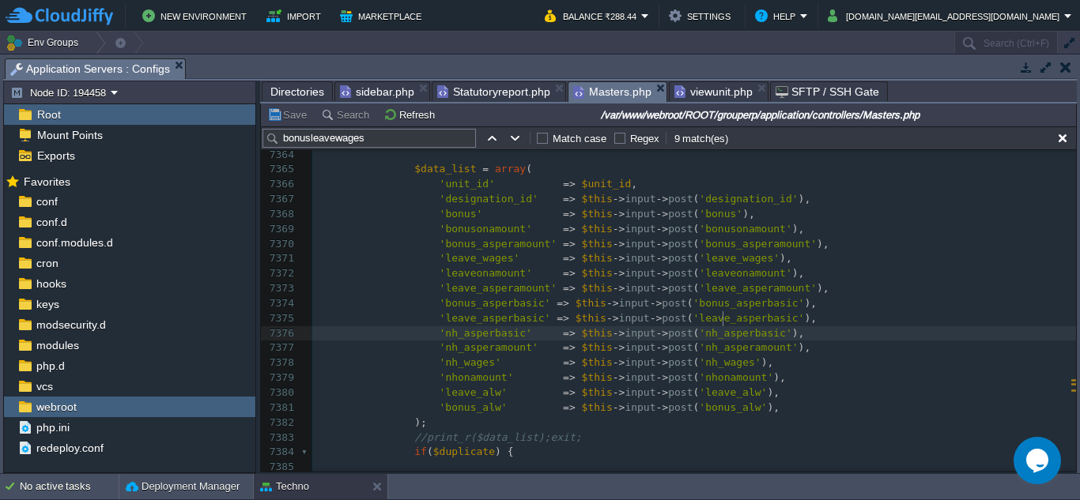
click at [726, 342] on span "'nh_asperamount'" at bounding box center [748, 348] width 99 height 12
click at [727, 365] on div "x public function bonusleavewages ( $unit_id = 0 ) 7350 $data [ 'unit_id' ] = $…" at bounding box center [694, 318] width 764 height 819
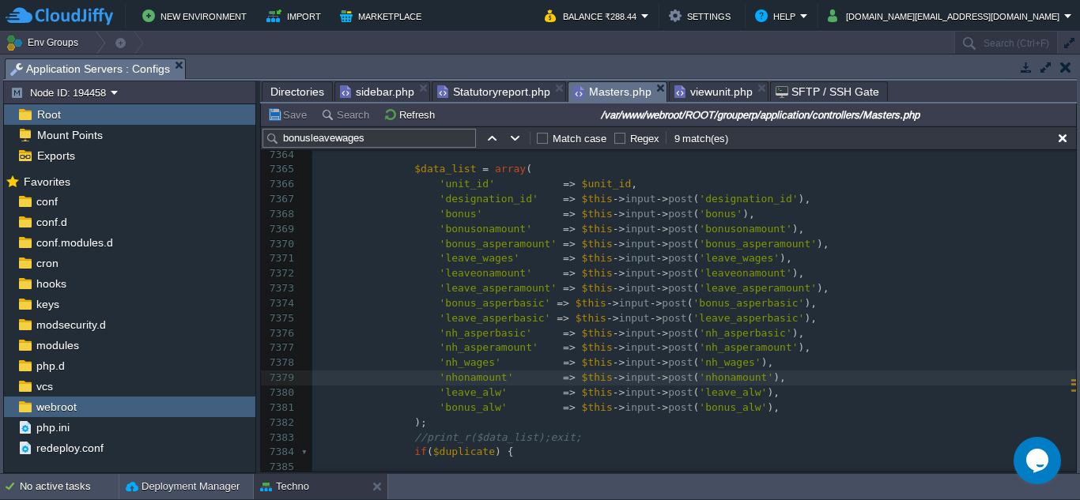
click at [733, 293] on div "x public function bonusleavewages ( $unit_id = 0 ) 7350 $data [ 'unit_id' ] = $…" at bounding box center [694, 318] width 764 height 819
type textarea "bonus_asperbasic"
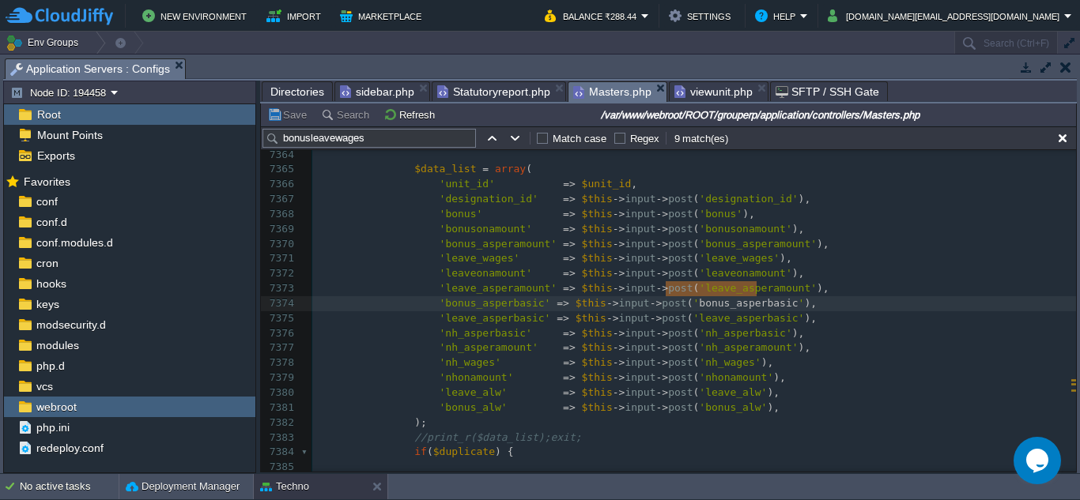
drag, startPoint x: 733, startPoint y: 293, endPoint x: 728, endPoint y: 323, distance: 31.2
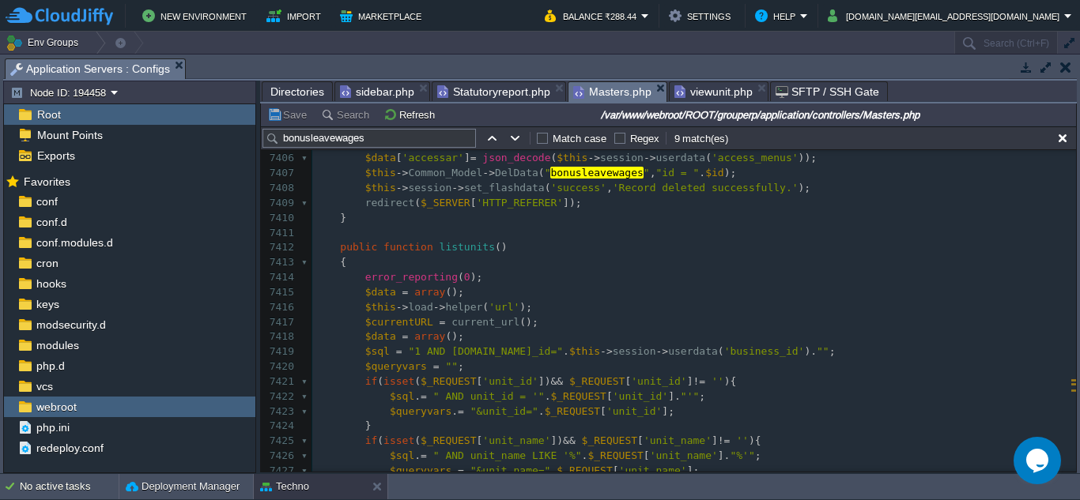
scroll to position [121458, 0]
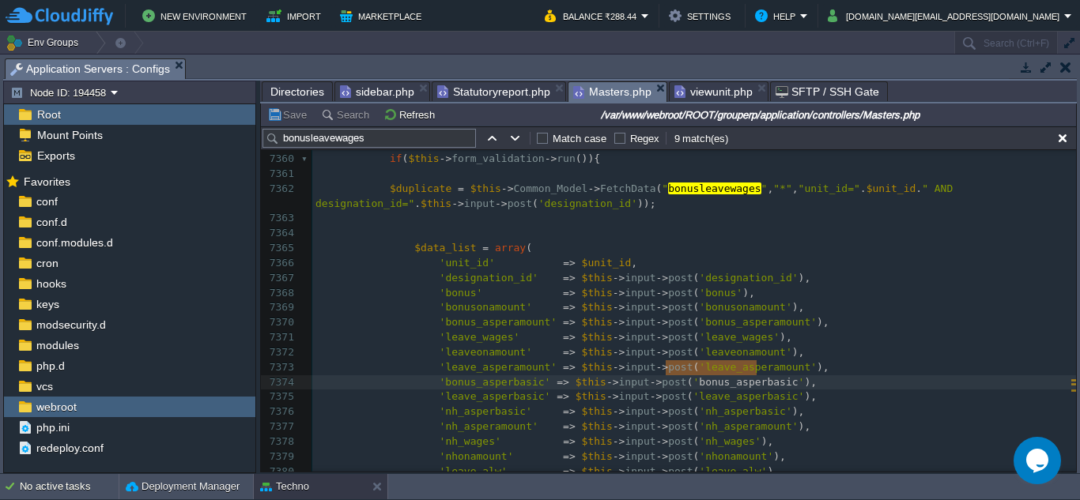
click at [733, 346] on span "'leaveonamount'" at bounding box center [745, 352] width 92 height 12
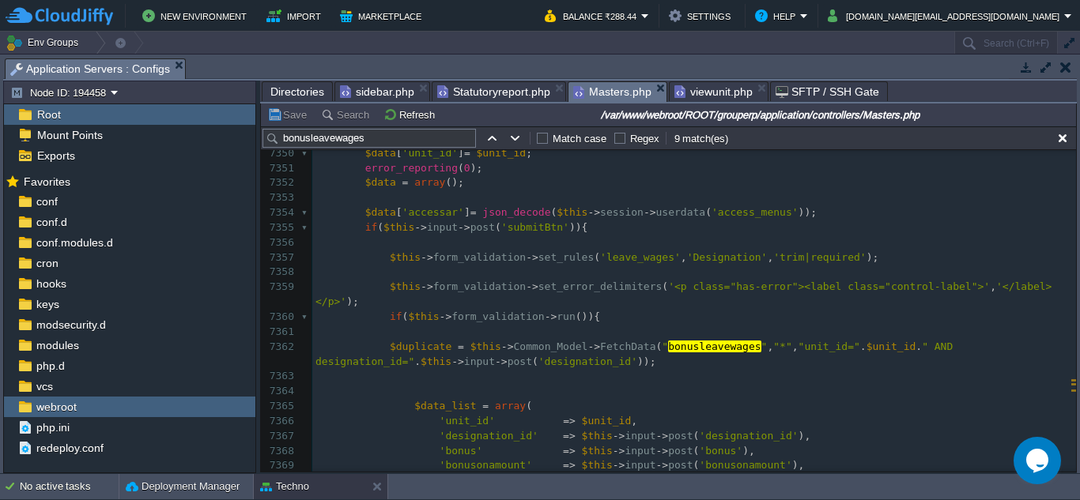
click at [893, 326] on pre "​" at bounding box center [694, 332] width 764 height 15
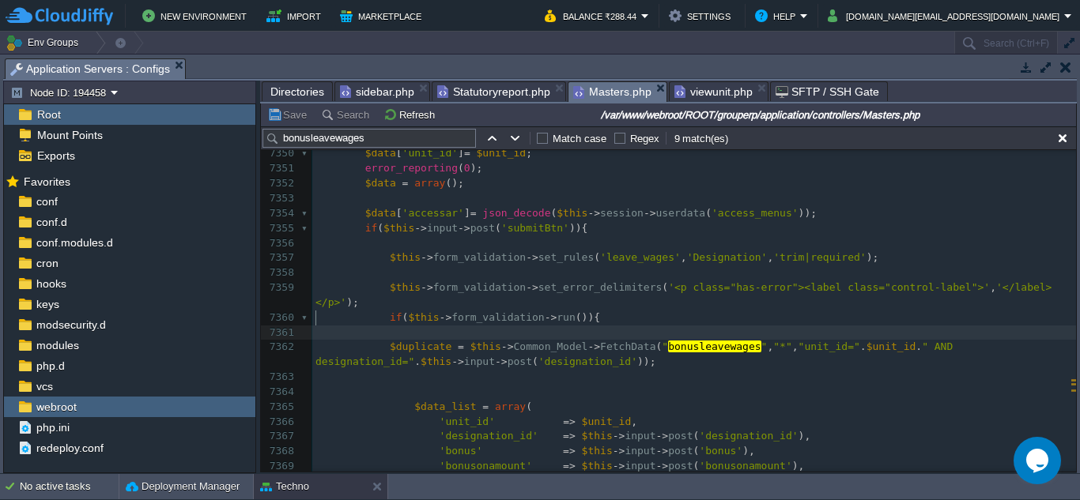
click at [861, 342] on pre "$duplicate = $this -> Common_Model -> FetchData ( " bonusleavewages " , "*" , "…" at bounding box center [694, 355] width 764 height 30
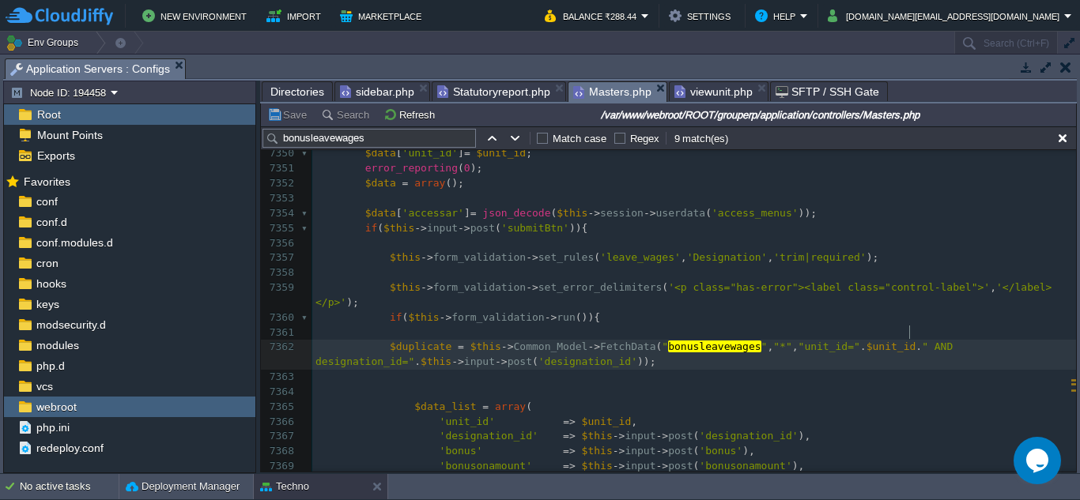
click at [911, 341] on span "AND designation_id="" at bounding box center [637, 354] width 644 height 27
type textarea "designation_id"
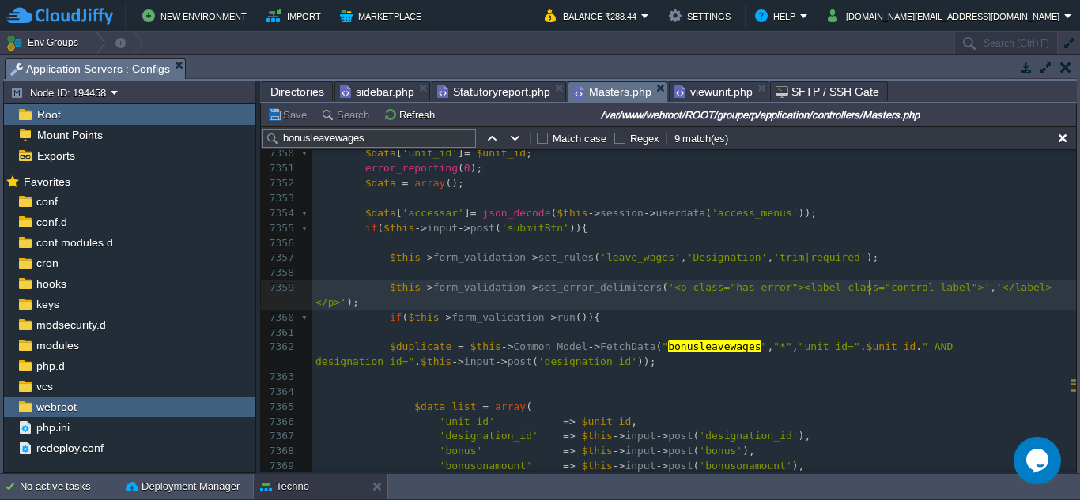
click at [871, 284] on div "x 7340 function deletecontractedpost ( $contractedpost_id = 0 ){ 7341 7342 $dat…" at bounding box center [694, 310] width 764 height 625
type textarea "control"
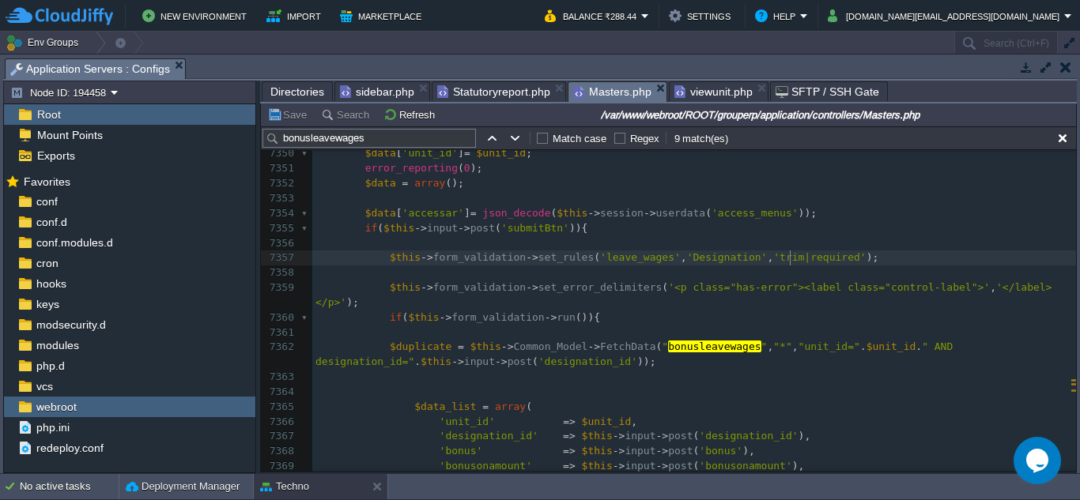
click at [791, 260] on div "x 7340 function deletecontractedpost ( $contractedpost_id = 0 ){ 7341 7342 $dat…" at bounding box center [694, 310] width 764 height 625
type textarea "required"
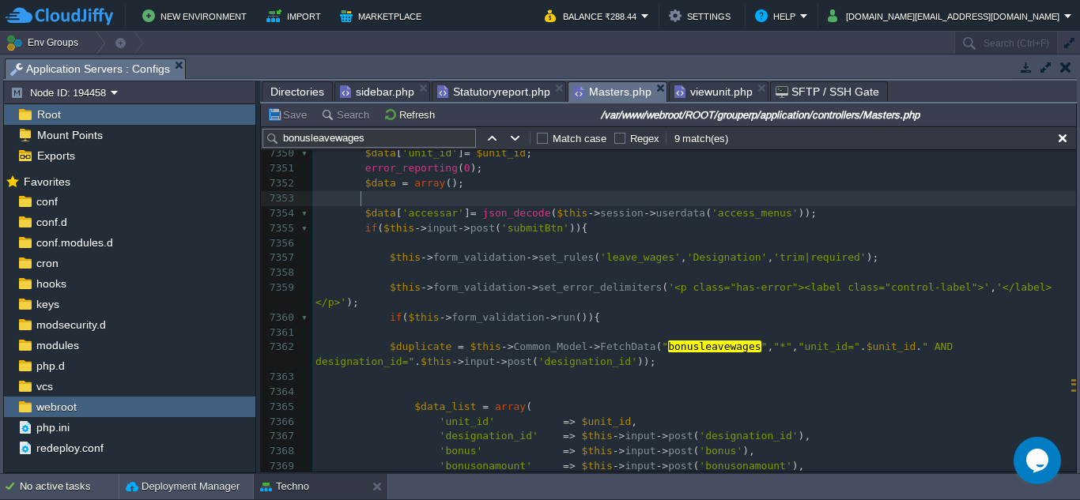
click at [720, 206] on pre at bounding box center [694, 198] width 764 height 15
click at [720, 217] on span "'access_menus'" at bounding box center [754, 213] width 87 height 12
type textarea "$data['accessar'] = json_decode($this->session->userdata('access_menus'));"
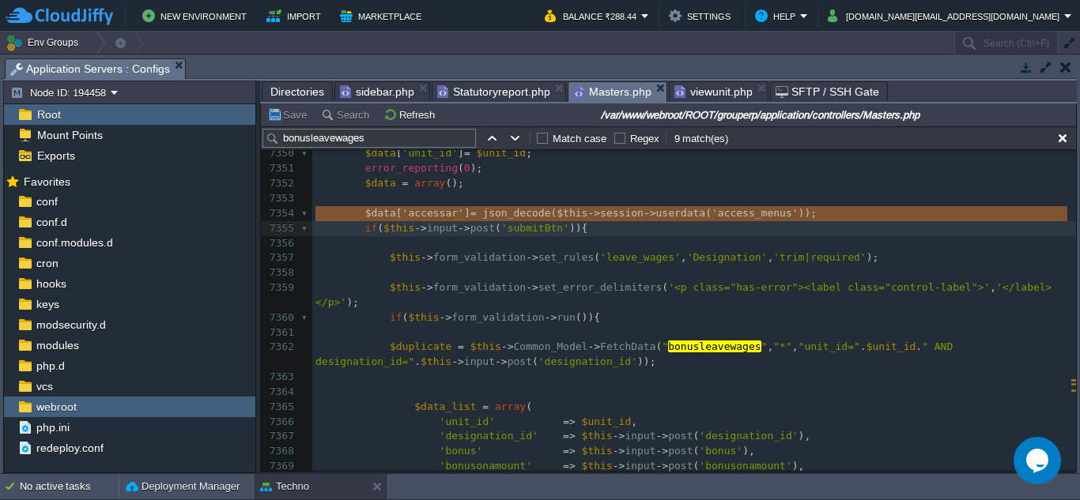
click at [704, 263] on span "'Designation'" at bounding box center [727, 257] width 81 height 12
type textarea "Designation"
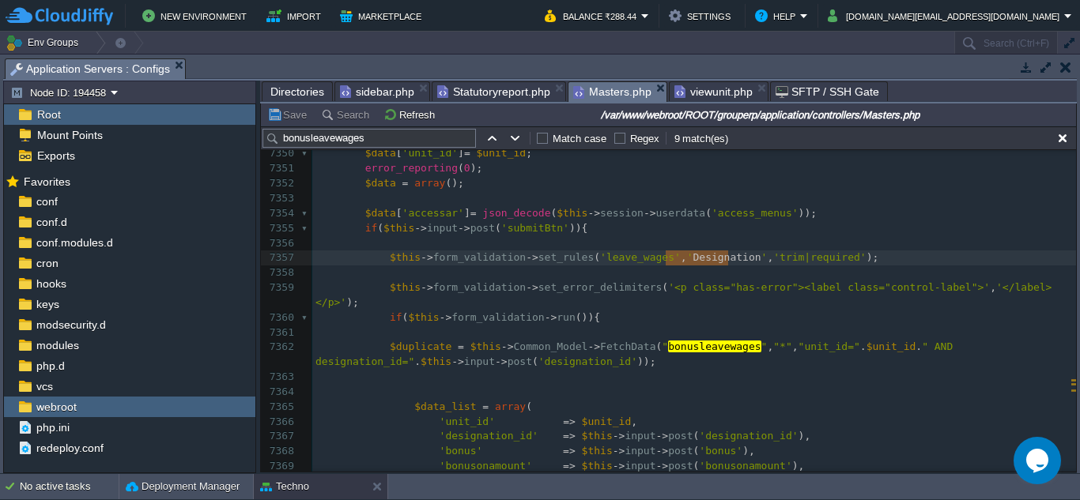
click at [831, 329] on div "x 7340 function deletecontractedpost ( $contractedpost_id = 0 ){ 7341 7342 $dat…" at bounding box center [694, 310] width 764 height 625
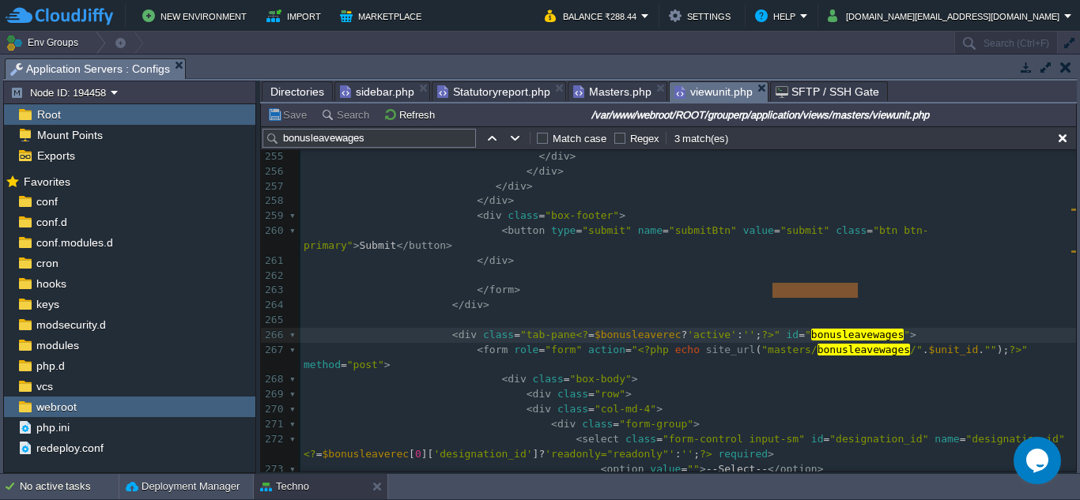
click at [705, 90] on span "viewunit.php" at bounding box center [713, 92] width 78 height 20
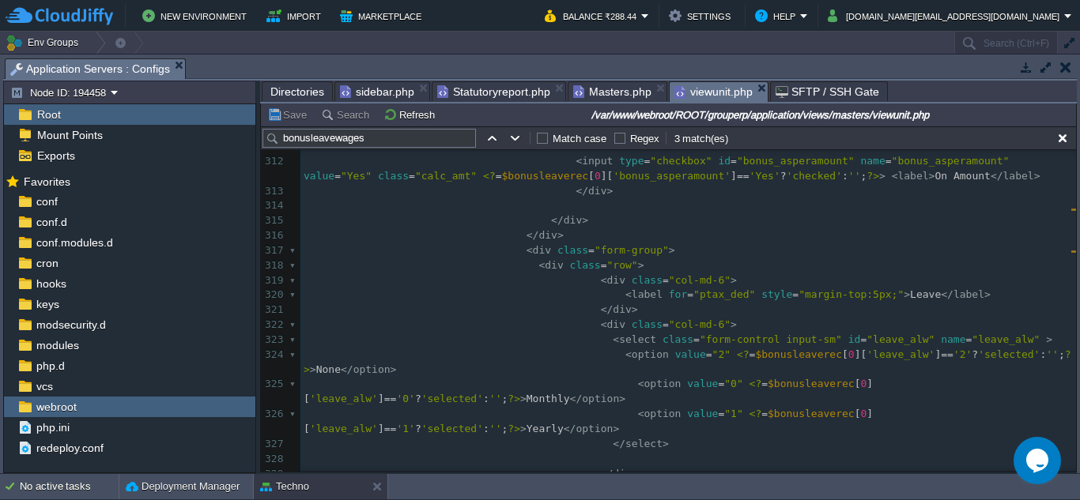
scroll to position [5054, 0]
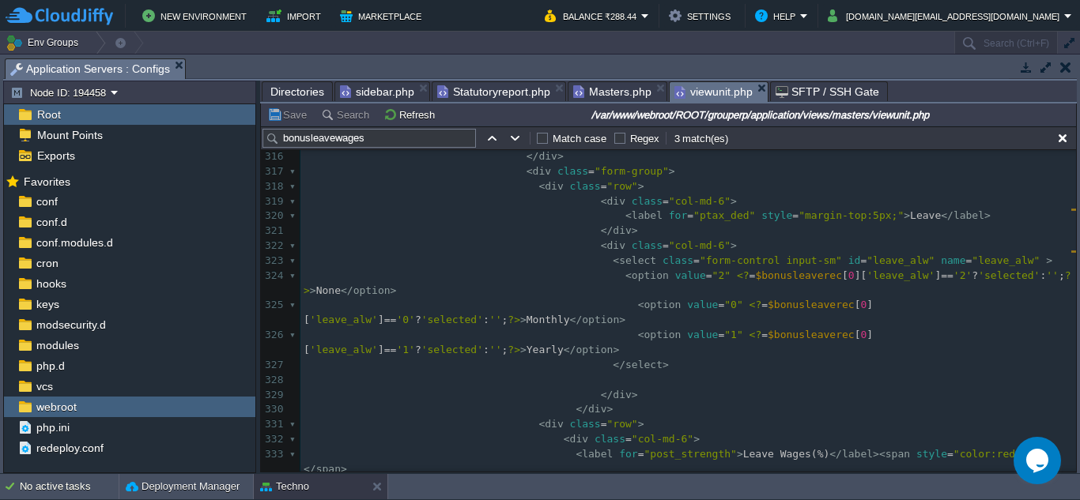
click at [805, 320] on pre "< option value = "0" <? = $bonusleaverec [ 0 ][ 'leave_alw' ] == '0' ? 'selecte…" at bounding box center [688, 313] width 776 height 30
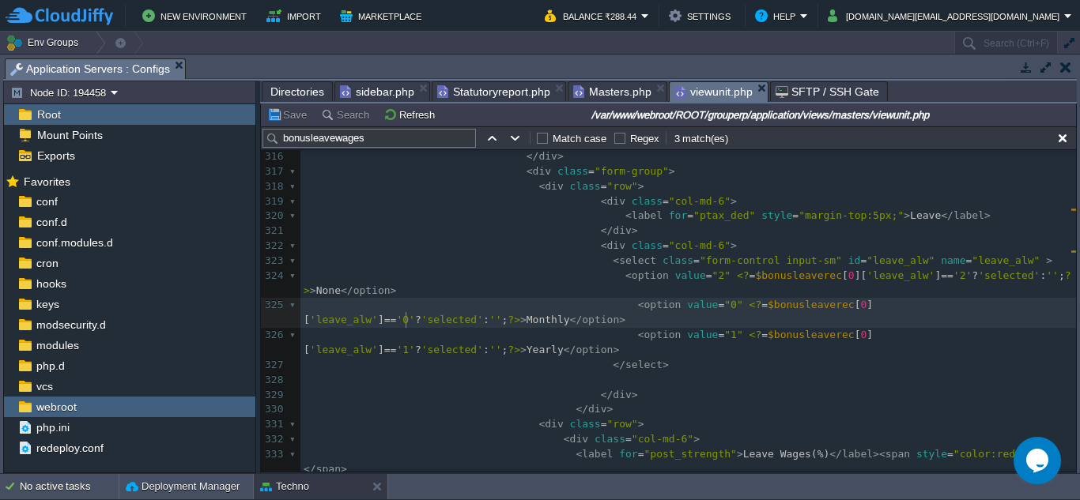
click at [870, 326] on pre "< option value = "0" <? = $bonusleaverec [ 0 ][ 'leave_alw' ] == '0' ? 'selecte…" at bounding box center [688, 313] width 776 height 30
click at [873, 356] on pre "< option value = "1" <? = $bonusleaverec [ 0 ][ 'leave_alw' ] == '1' ? 'selecte…" at bounding box center [688, 343] width 776 height 30
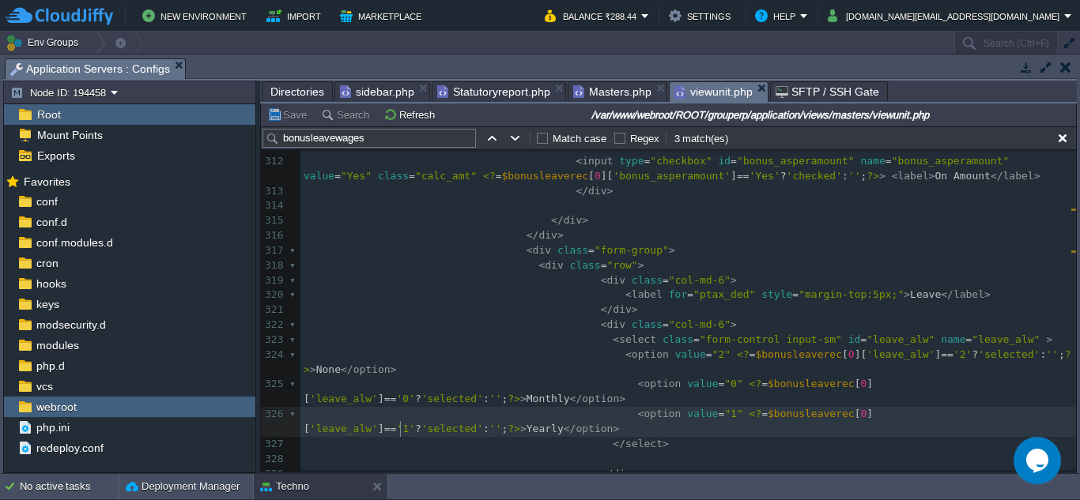
click at [661, 430] on pre "< option value = "1" <? = $bonusleaverec [ 0 ][ 'leave_alw' ] == '1' ? 'selecte…" at bounding box center [688, 422] width 776 height 30
click at [662, 405] on pre "< option value = "0" <? = $bonusleaverec [ 0 ][ 'leave_alw' ] == '0' ? 'selecte…" at bounding box center [688, 392] width 776 height 30
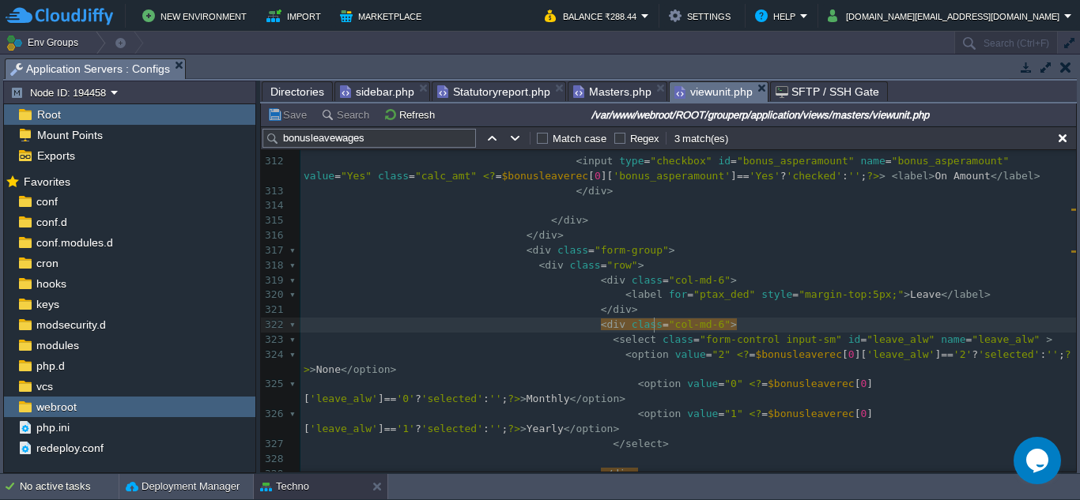
click at [651, 332] on pre "< div class = "col-md-6" >" at bounding box center [688, 325] width 776 height 15
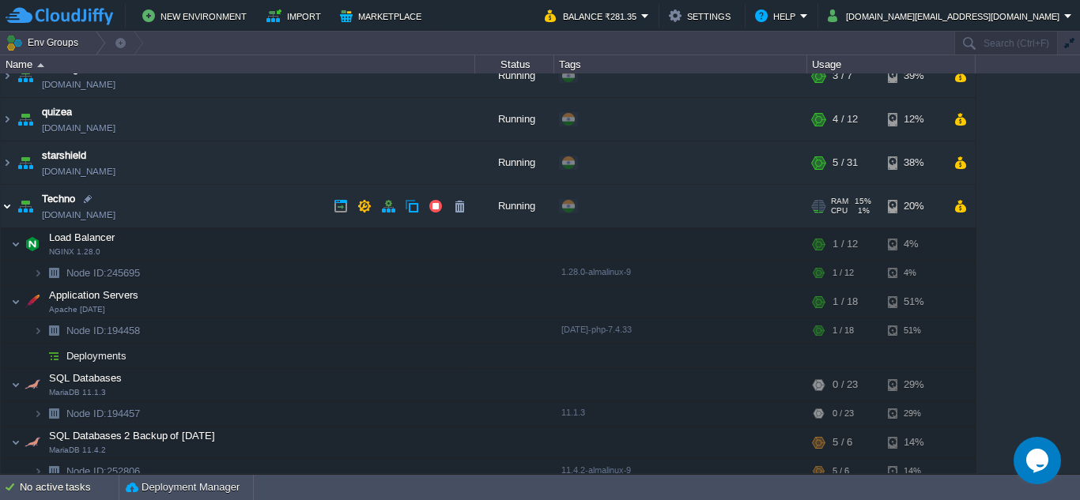
click at [6, 206] on img at bounding box center [7, 206] width 13 height 43
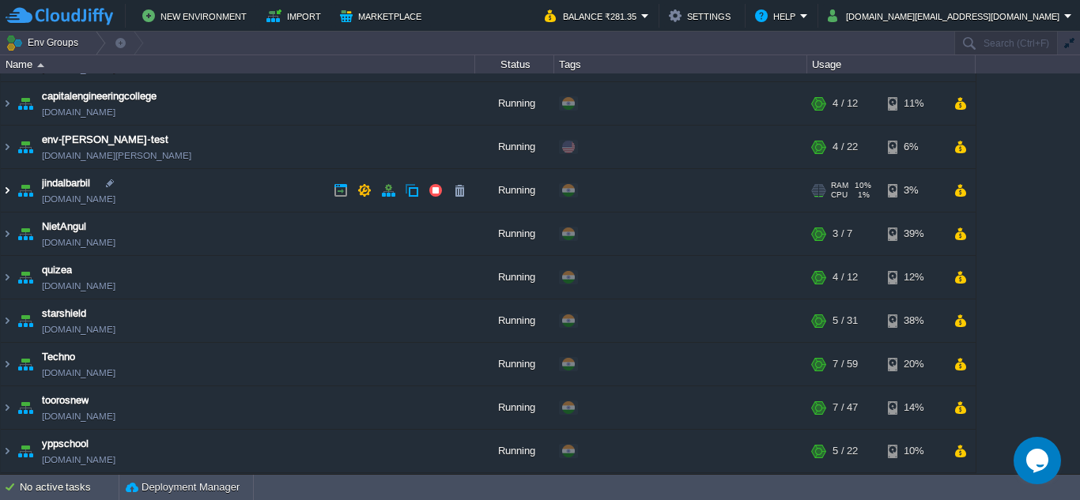
scroll to position [35, 0]
